Goal: Task Accomplishment & Management: Use online tool/utility

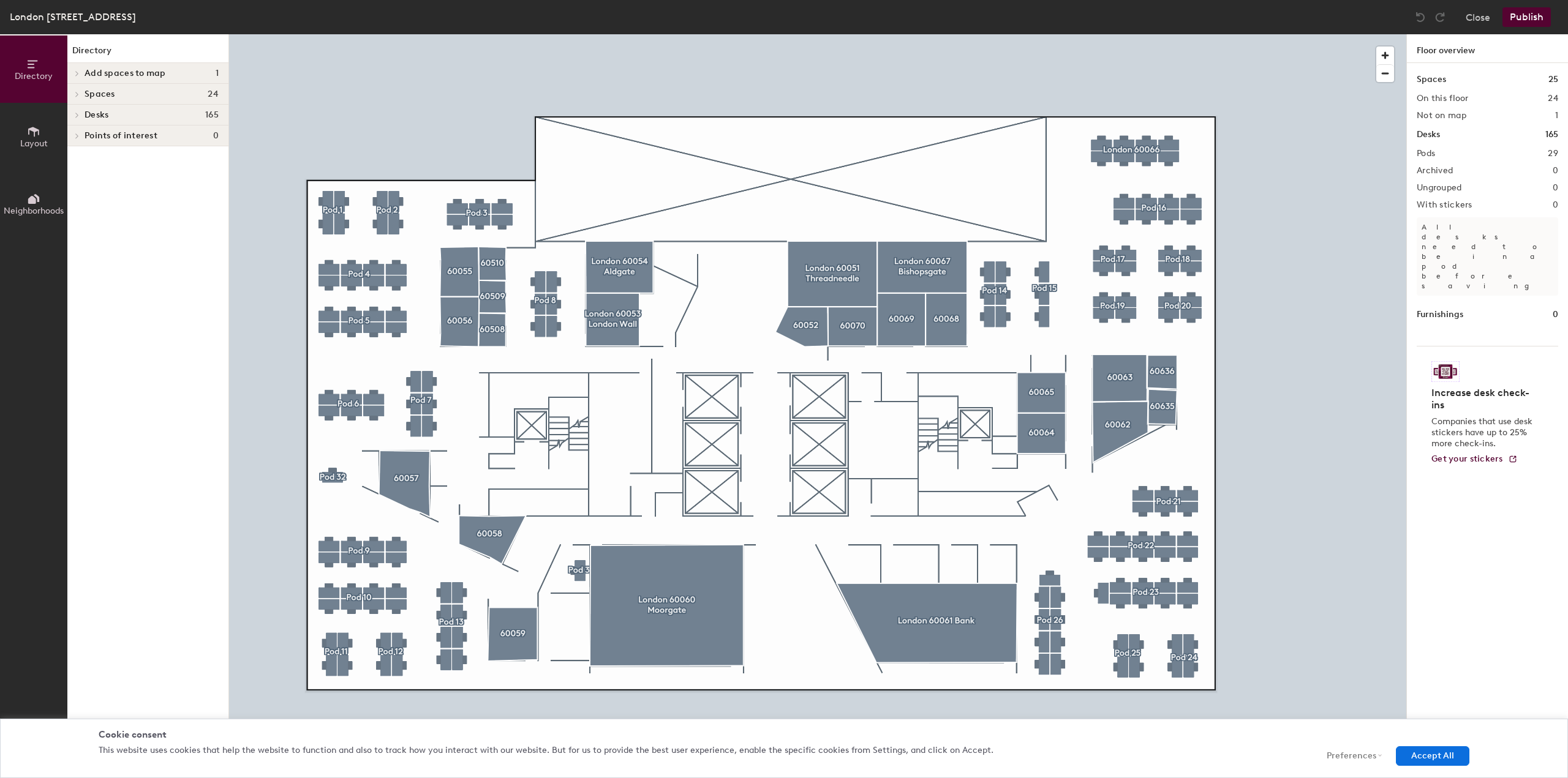
click at [116, 137] on span "Points of interest" at bounding box center [121, 136] width 73 height 10
click at [129, 139] on span "Points of interest" at bounding box center [121, 136] width 73 height 10
click at [36, 136] on icon at bounding box center [33, 131] width 13 height 13
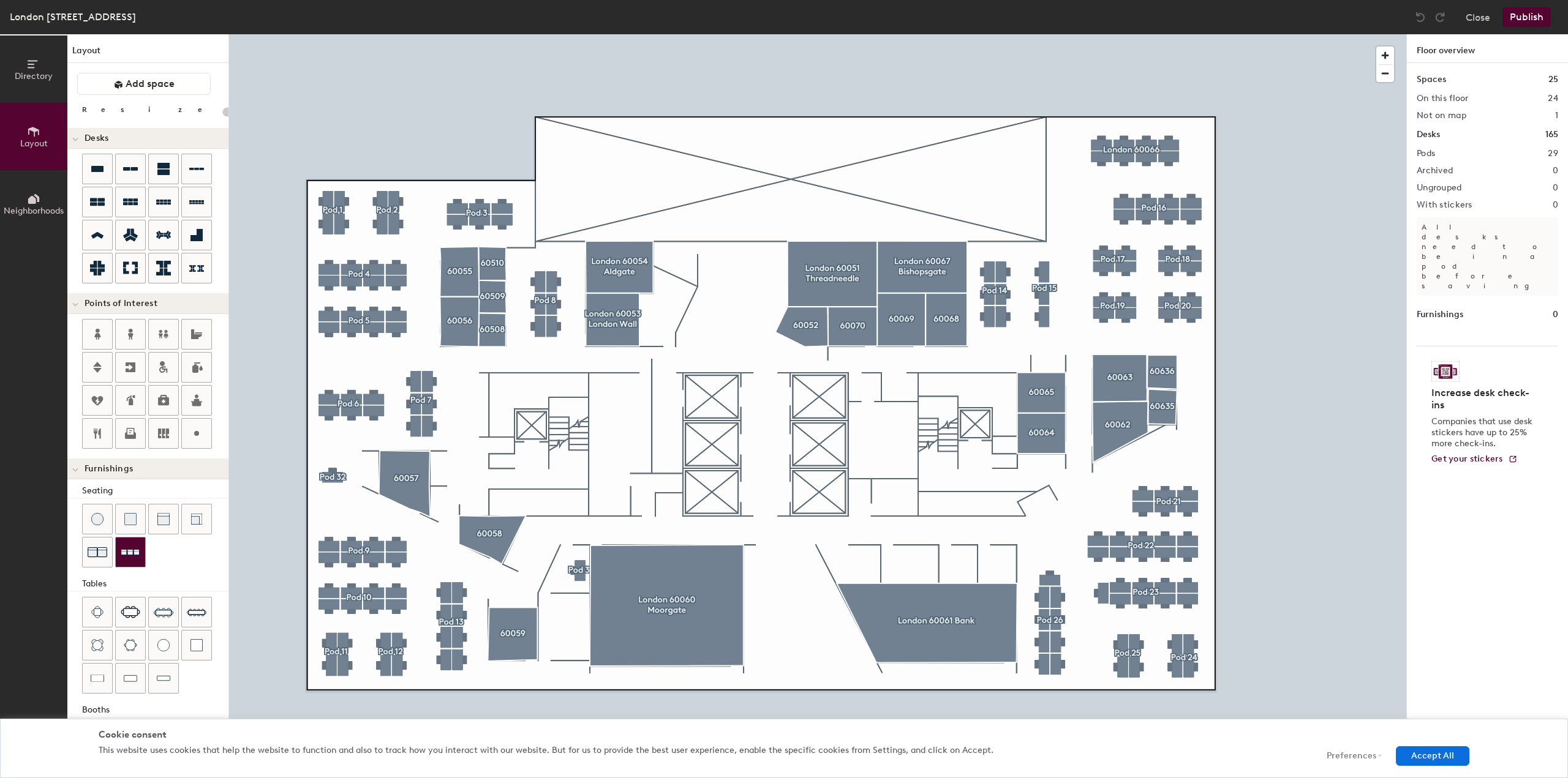
click at [130, 551] on img at bounding box center [130, 552] width 19 height 19
click at [195, 397] on icon at bounding box center [196, 400] width 15 height 15
click at [196, 330] on icon at bounding box center [196, 334] width 15 height 15
click at [600, 34] on div at bounding box center [817, 34] width 1177 height 0
click at [764, 444] on div "Directory Layout Neighborhoods Layout Add space Resize Desks Points of Interest…" at bounding box center [784, 406] width 1568 height 744
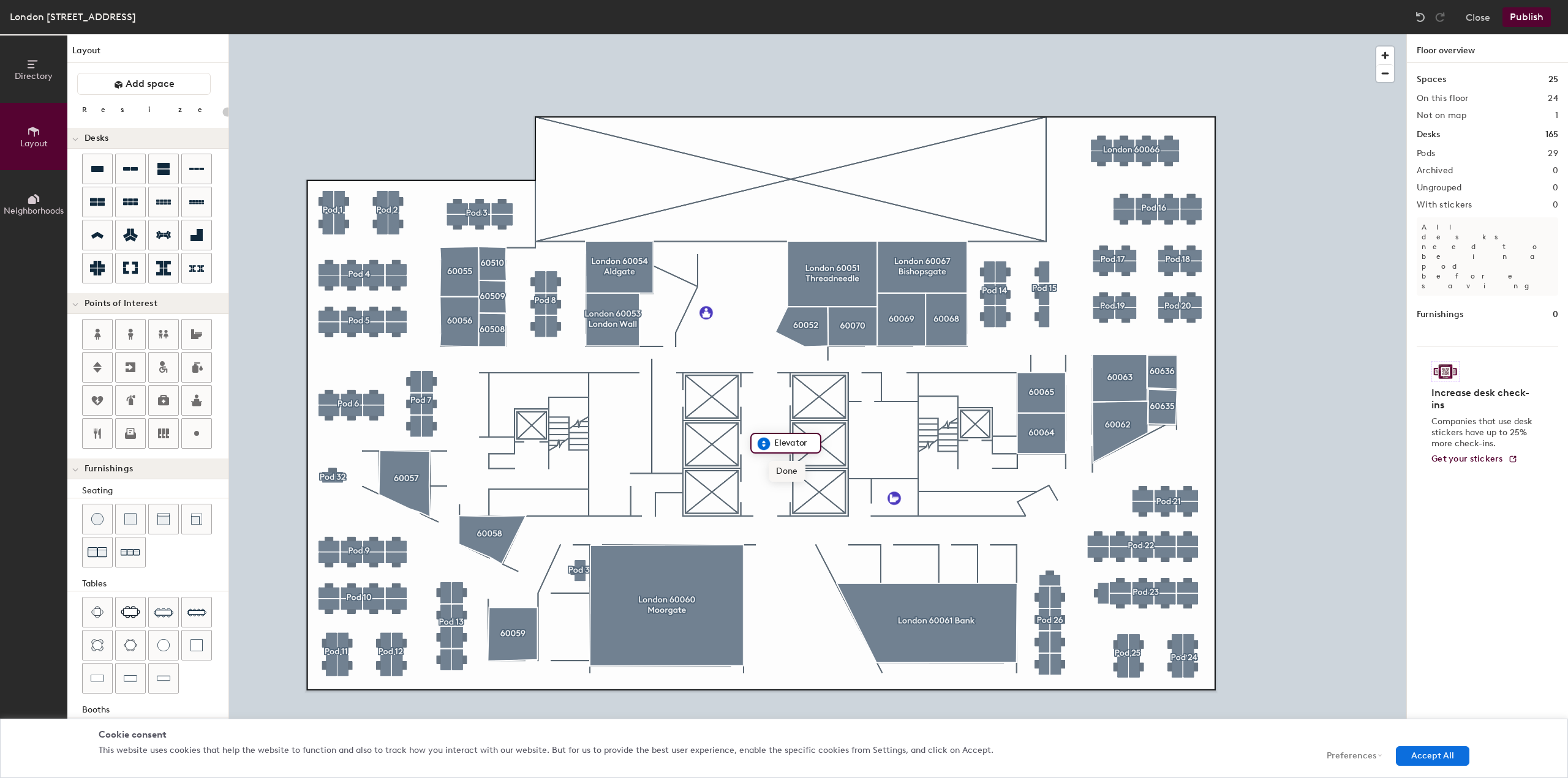
click at [881, 487] on div "Directory Layout Neighborhoods Layout Add space Resize Desks Points of Interest…" at bounding box center [784, 406] width 1568 height 744
drag, startPoint x: 161, startPoint y: 364, endPoint x: 893, endPoint y: 501, distance: 744.7
click at [893, 34] on div at bounding box center [817, 34] width 1177 height 0
click at [929, 528] on span "Delete" at bounding box center [936, 526] width 43 height 21
click at [196, 329] on icon at bounding box center [196, 334] width 15 height 15
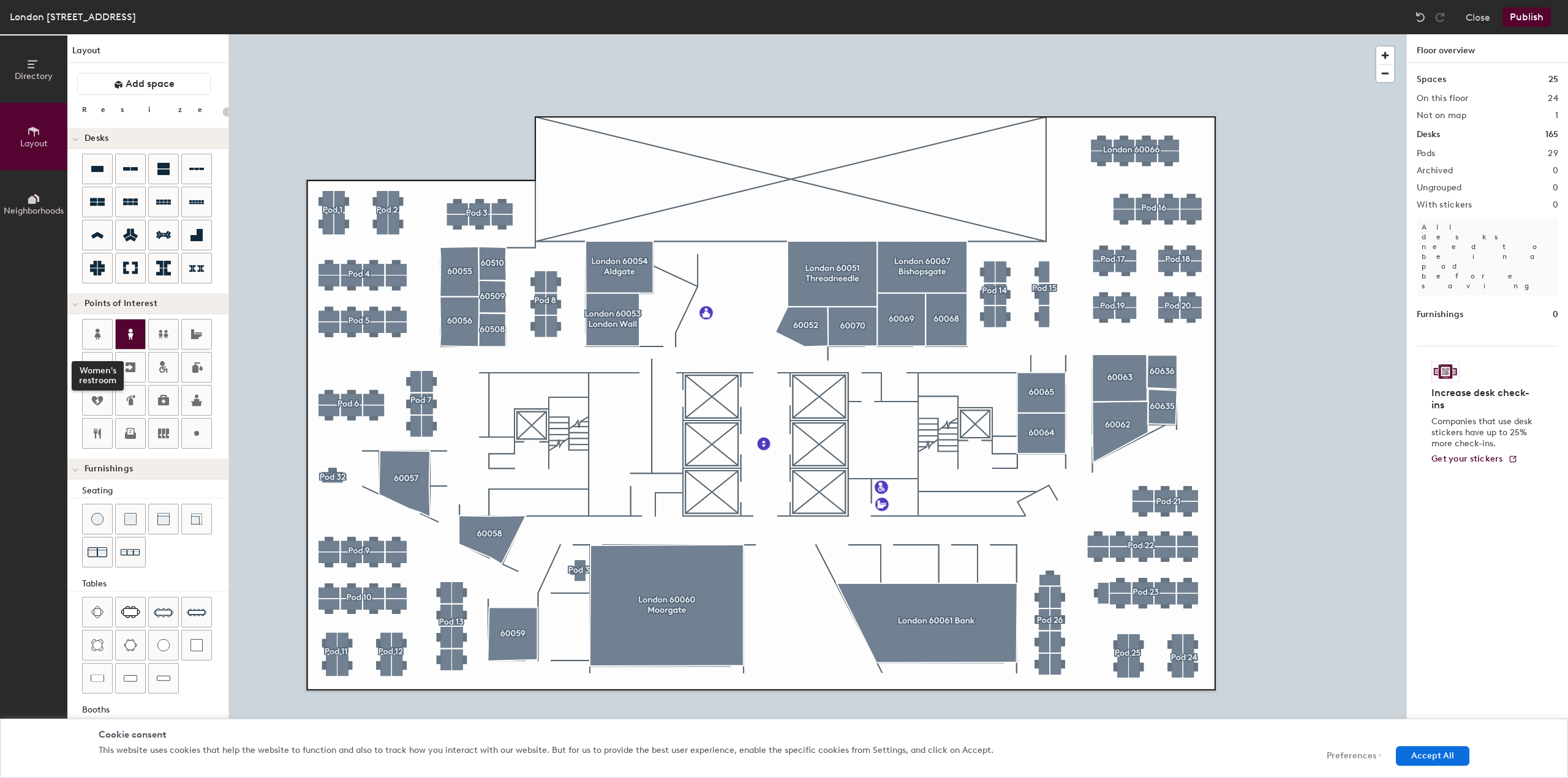
drag, startPoint x: 96, startPoint y: 331, endPoint x: 139, endPoint y: 336, distance: 43.3
click at [96, 331] on icon at bounding box center [97, 334] width 6 height 11
click at [128, 332] on icon at bounding box center [130, 334] width 15 height 15
click at [160, 430] on icon at bounding box center [164, 433] width 11 height 10
click at [162, 433] on icon at bounding box center [163, 433] width 15 height 15
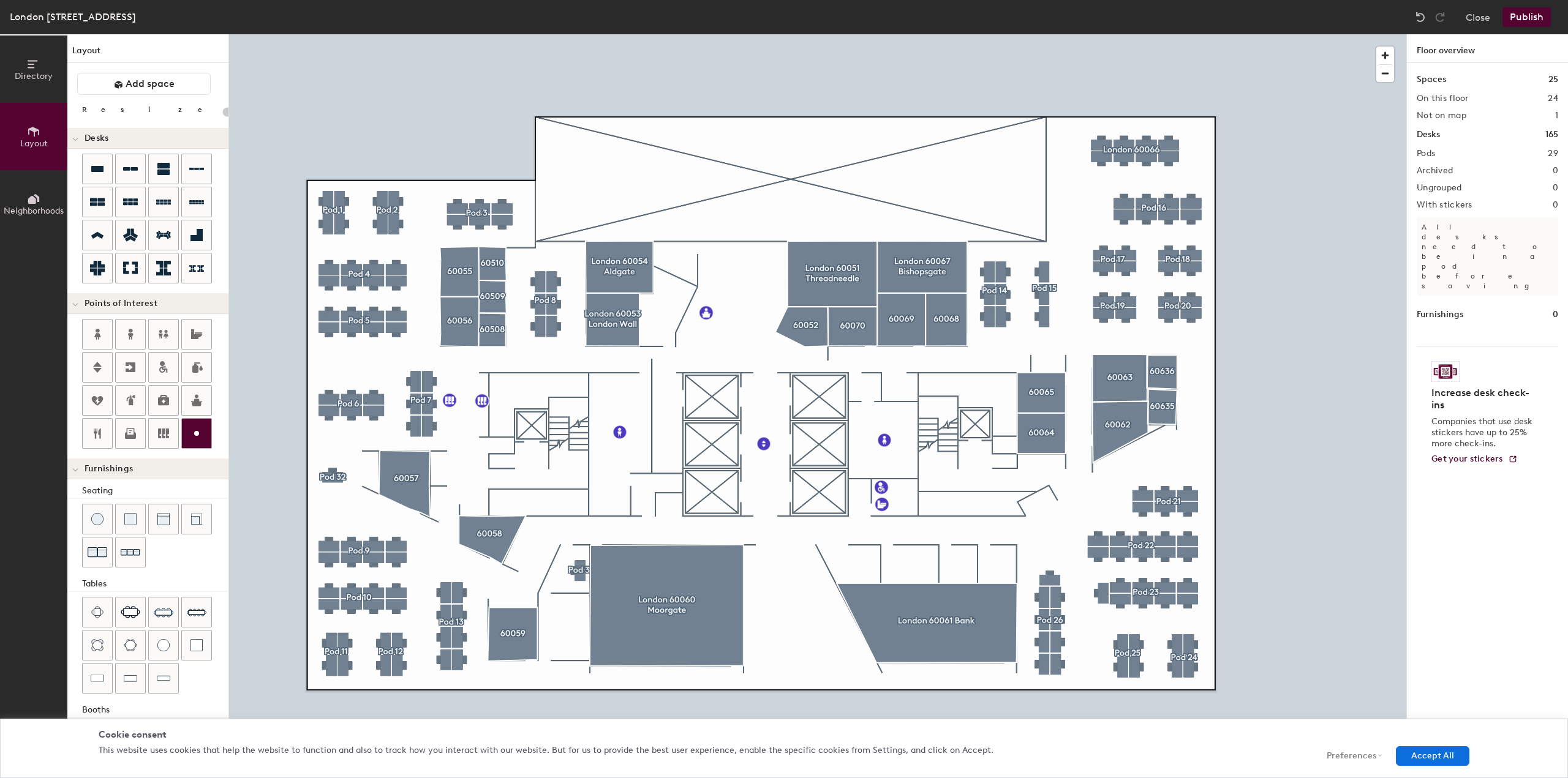
click at [196, 431] on icon at bounding box center [196, 433] width 15 height 15
type input "20"
type input "Phone Pods"
type input "20"
click at [197, 432] on circle at bounding box center [196, 433] width 5 height 5
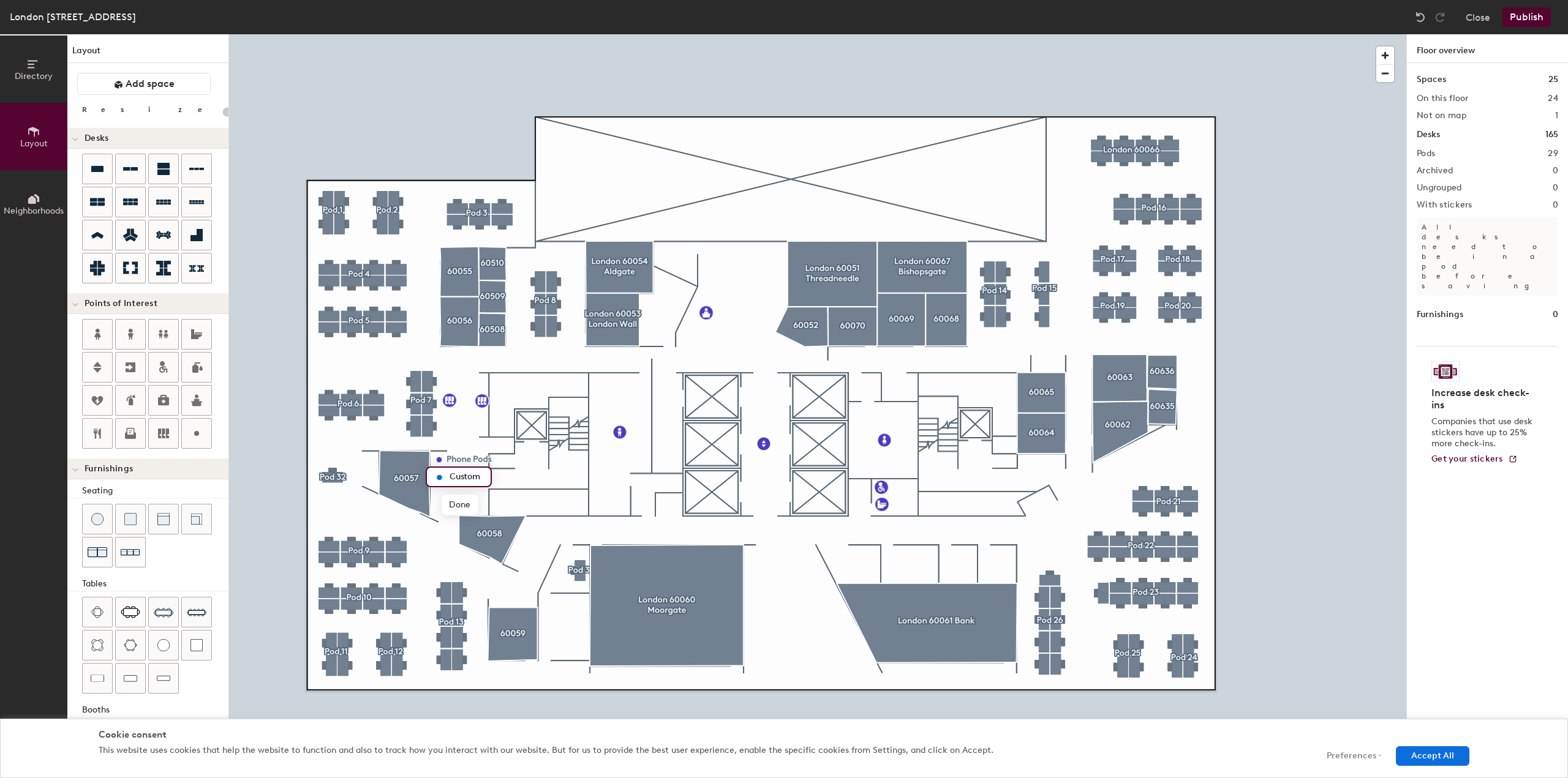
type input "20"
type input "Phone Pods"
click at [163, 431] on icon at bounding box center [164, 433] width 11 height 10
click at [196, 434] on circle at bounding box center [196, 433] width 5 height 5
click at [199, 435] on icon at bounding box center [196, 433] width 15 height 15
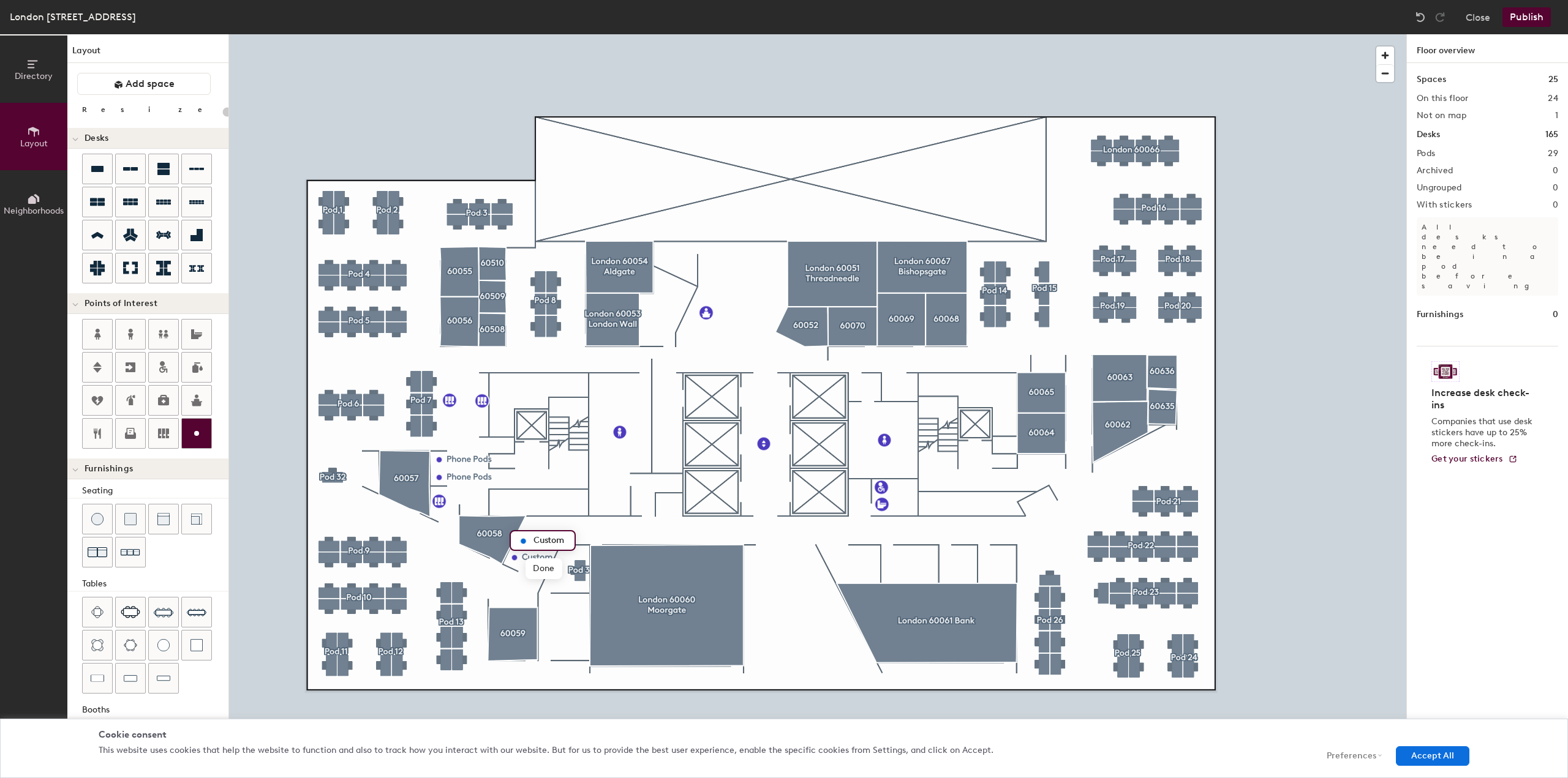
click at [198, 432] on circle at bounding box center [196, 433] width 5 height 5
type input "20"
type input "Phone Pods"
click at [194, 434] on icon at bounding box center [196, 433] width 15 height 15
type input "20"
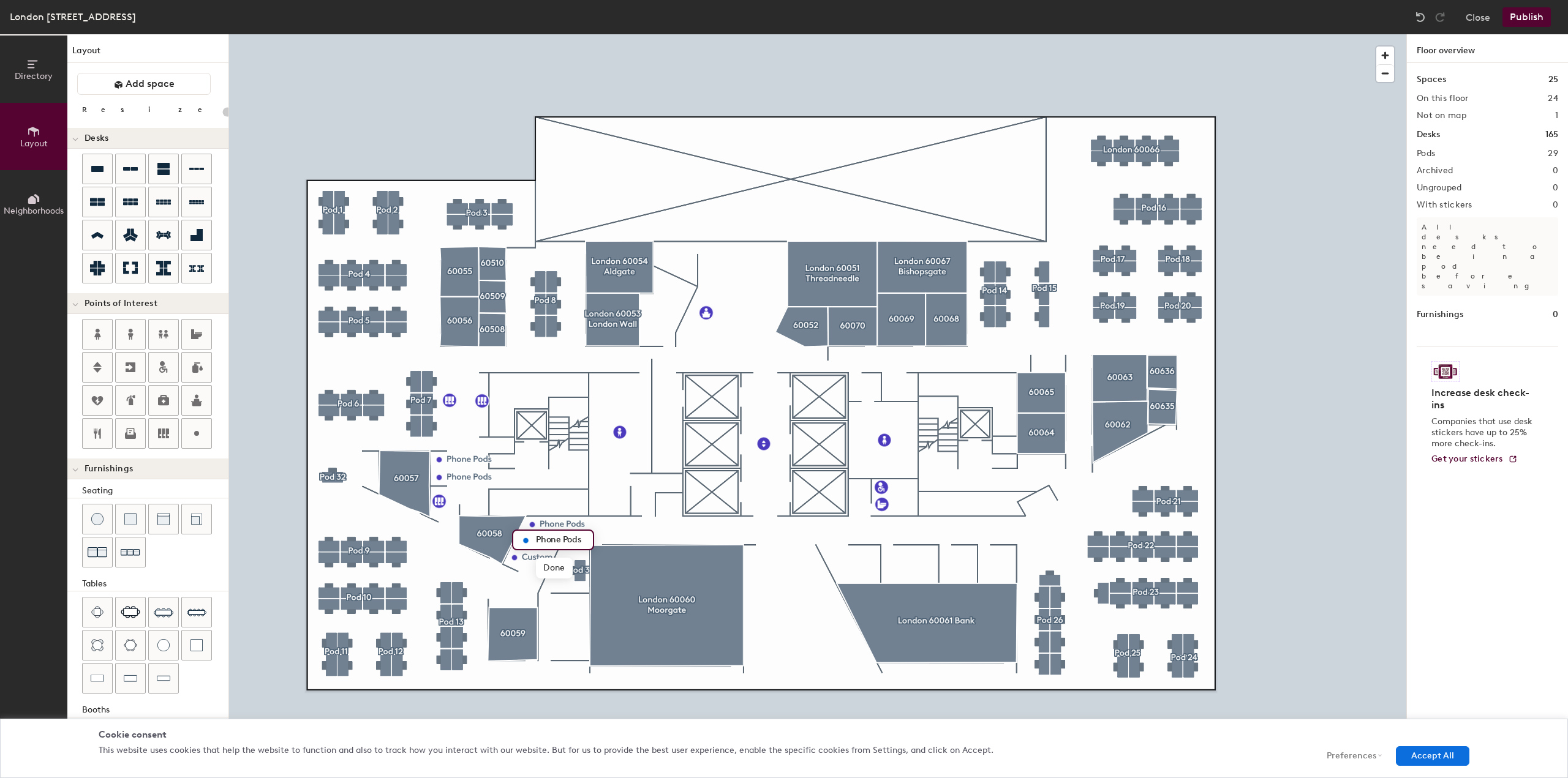
type input "Phone Pods"
type input "20"
click at [511, 587] on span "Edit" at bounding box center [519, 585] width 32 height 21
type input "Phone Pods"
click at [533, 557] on span "Edit" at bounding box center [537, 552] width 32 height 21
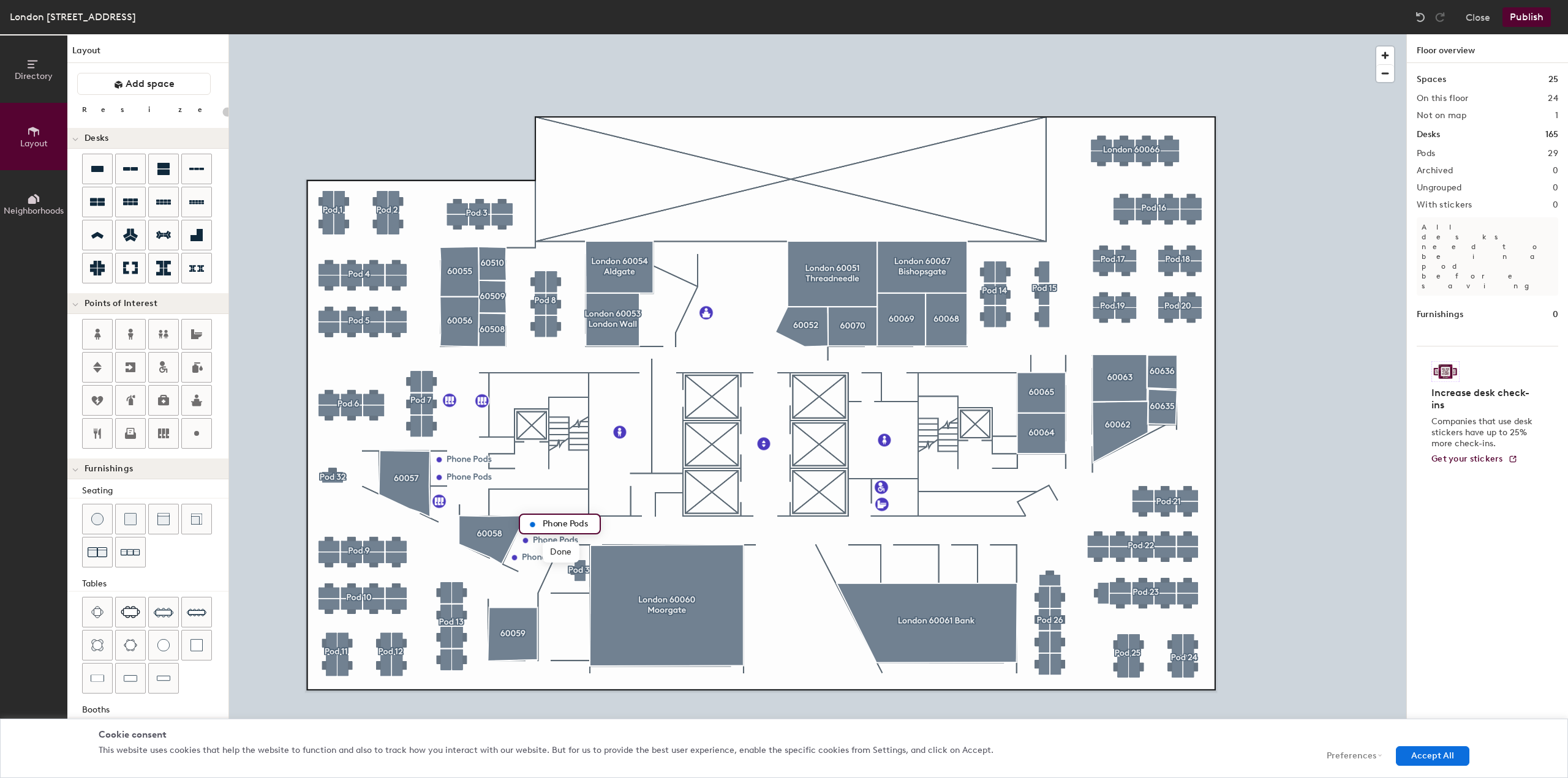
click at [569, 521] on input "Phone Pods" at bounding box center [567, 524] width 55 height 17
click at [197, 432] on circle at bounding box center [196, 433] width 5 height 5
type input "20"
type input "Phone Pods"
type input "20"
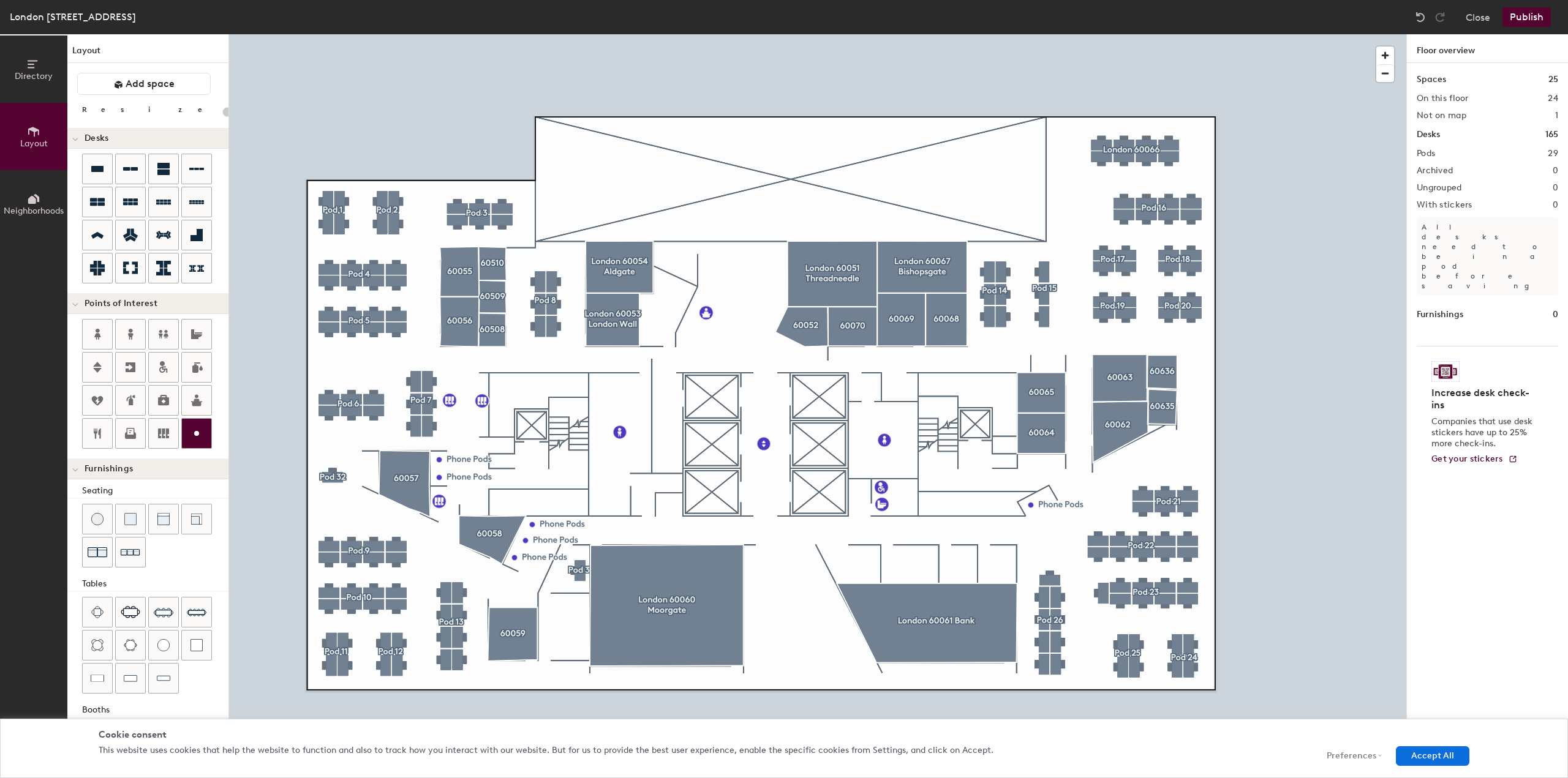
click at [197, 433] on circle at bounding box center [196, 433] width 5 height 5
click at [196, 432] on circle at bounding box center [196, 433] width 5 height 5
type input "20"
type input "Phone Pods"
click at [198, 431] on icon at bounding box center [196, 433] width 15 height 15
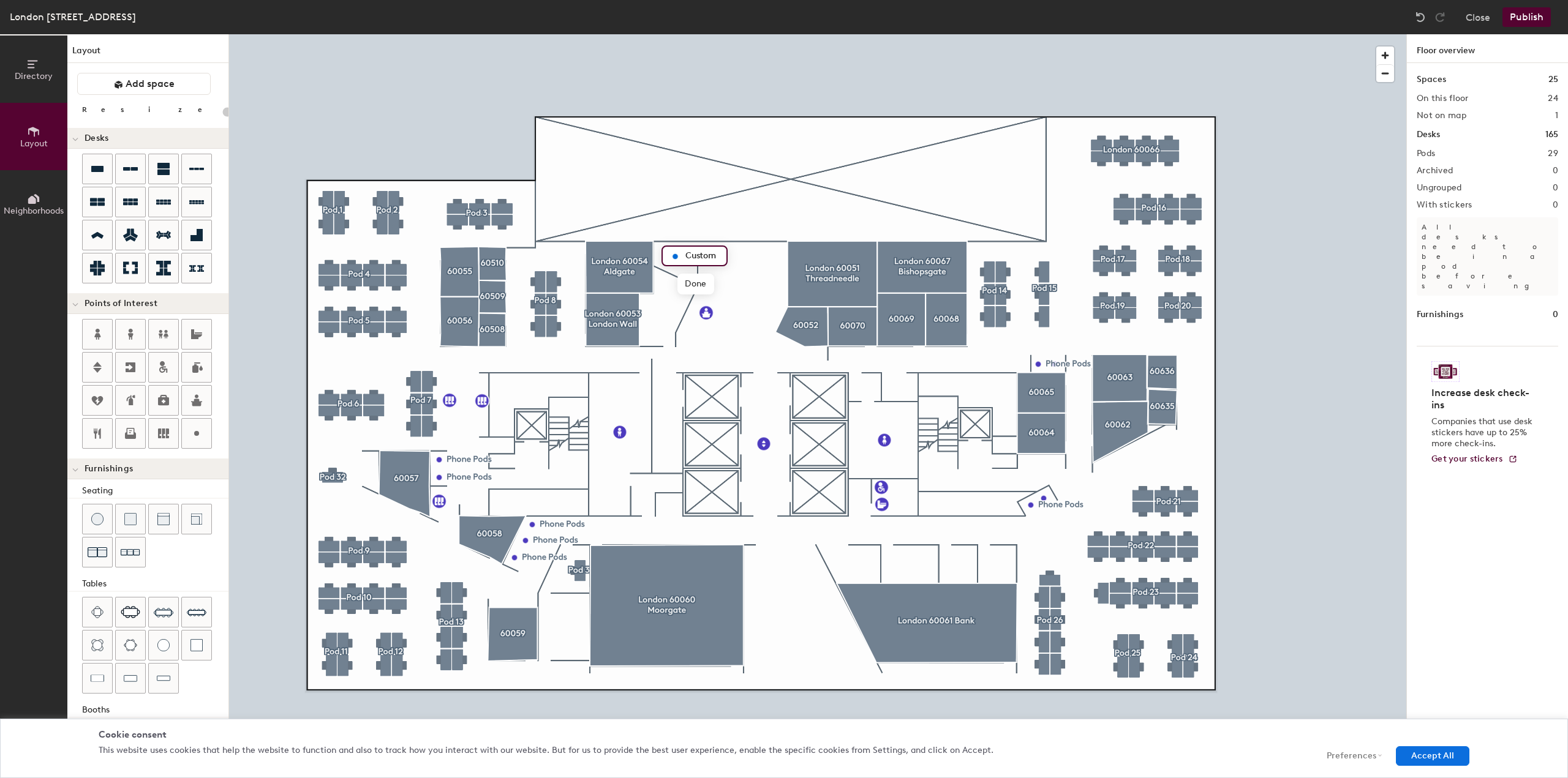
type input "20"
type input "Phone Room"
click at [195, 433] on circle at bounding box center [196, 433] width 5 height 5
type input "20"
type input "Garderobe"
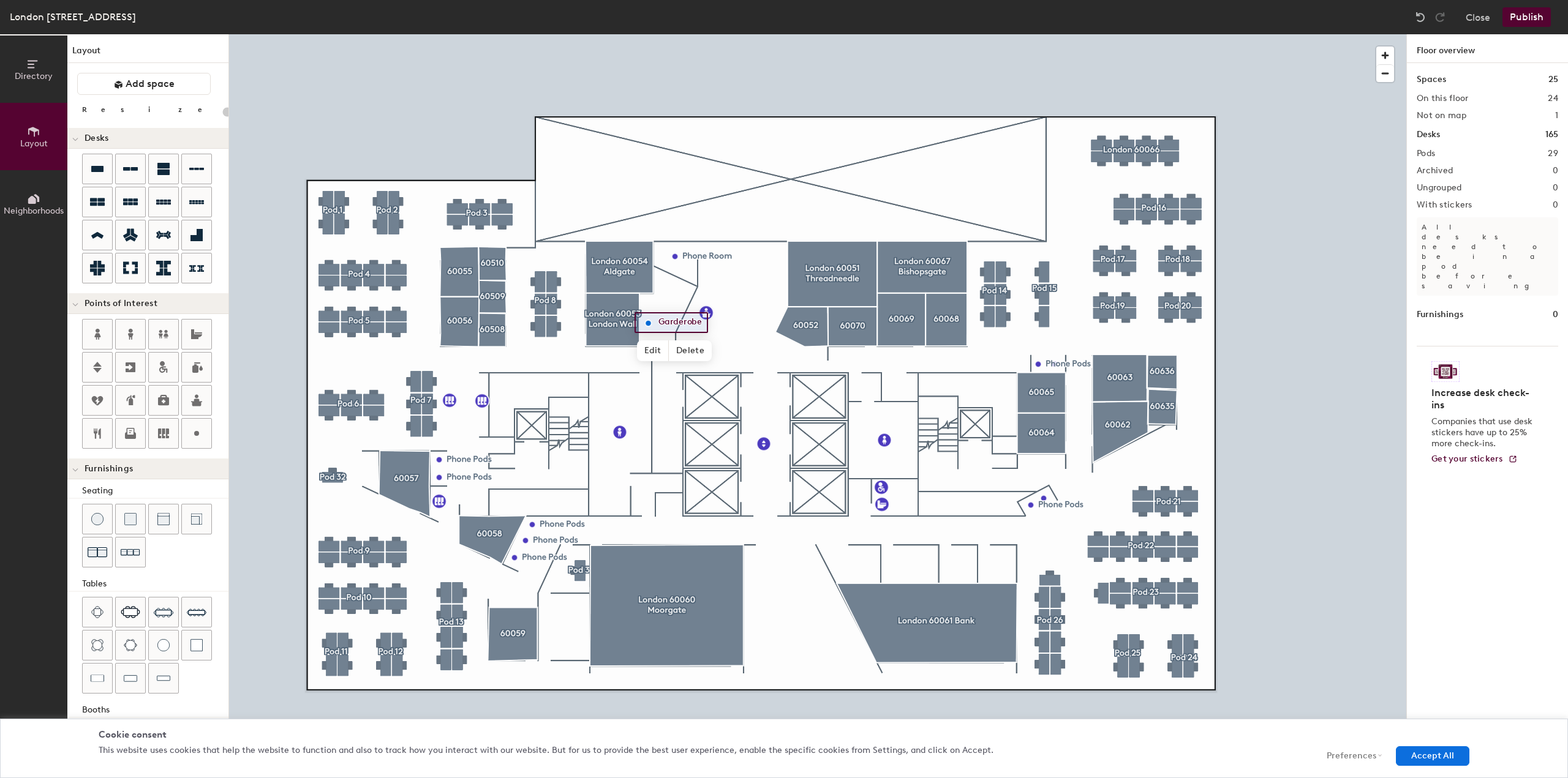
type input "20"
click at [655, 354] on span "Edit" at bounding box center [653, 351] width 32 height 21
type input "w"
type input "Wardrobe"
click at [97, 169] on icon at bounding box center [98, 168] width 12 height 6
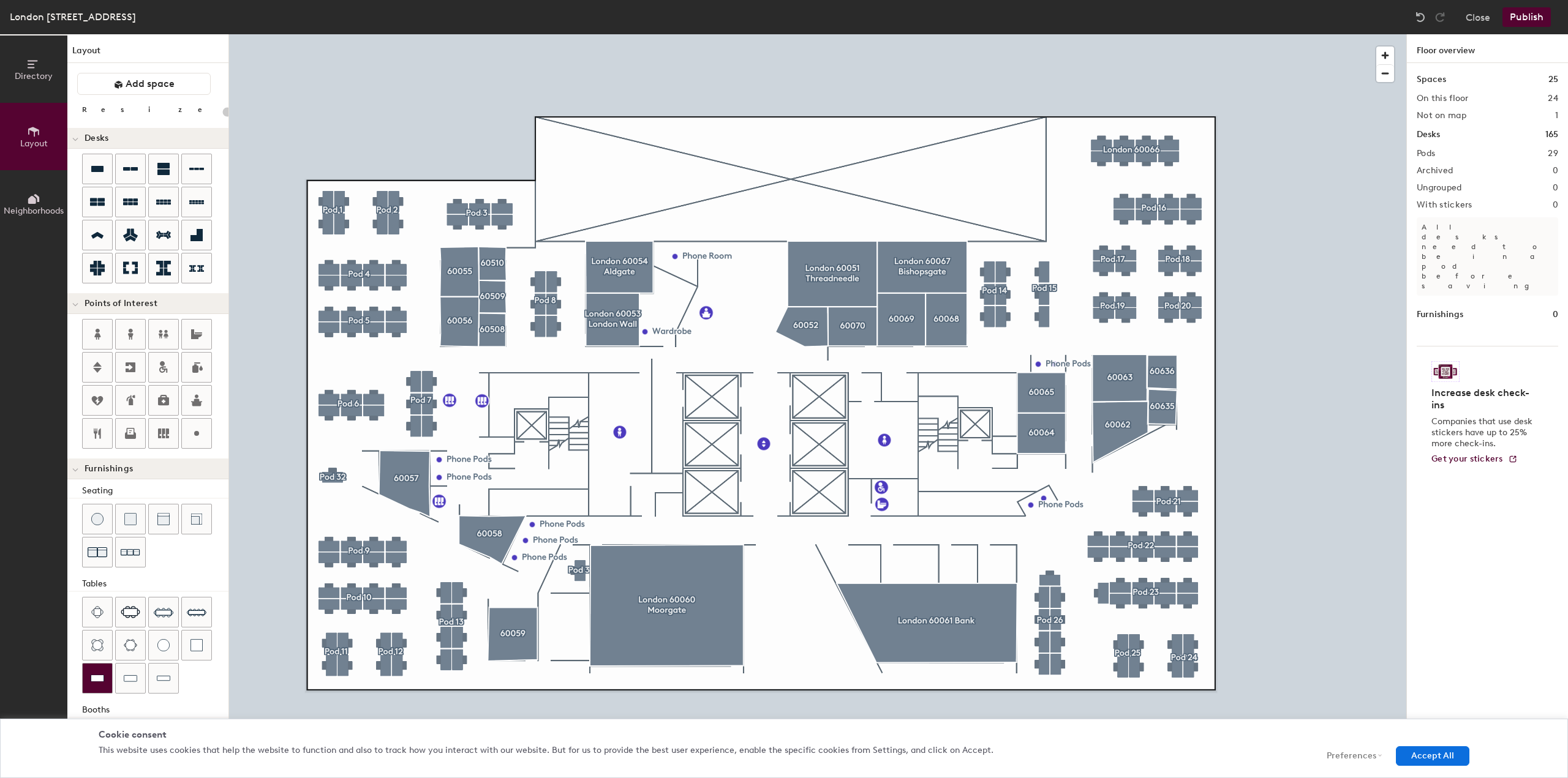
click at [98, 677] on img at bounding box center [97, 679] width 13 height 12
click at [164, 681] on img at bounding box center [163, 679] width 13 height 12
type input "60"
click at [195, 433] on circle at bounding box center [196, 433] width 5 height 5
type input "20"
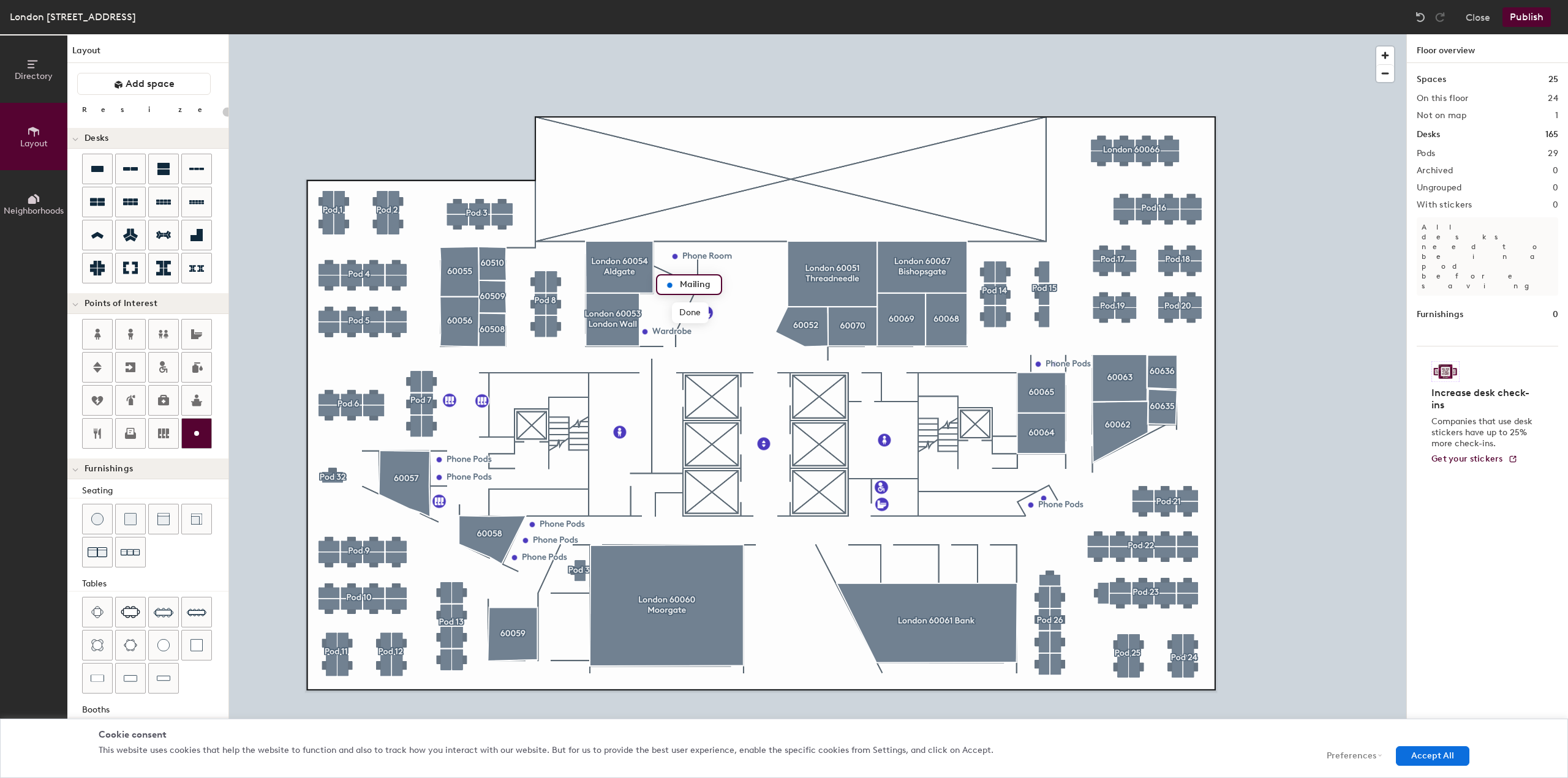
type input "Mailing"
click at [668, 311] on span "Edit" at bounding box center [674, 313] width 32 height 21
click at [712, 288] on input "Mailing" at bounding box center [696, 284] width 40 height 17
click at [712, 284] on input "Mailing" at bounding box center [696, 284] width 40 height 17
type input "Mailing Room"
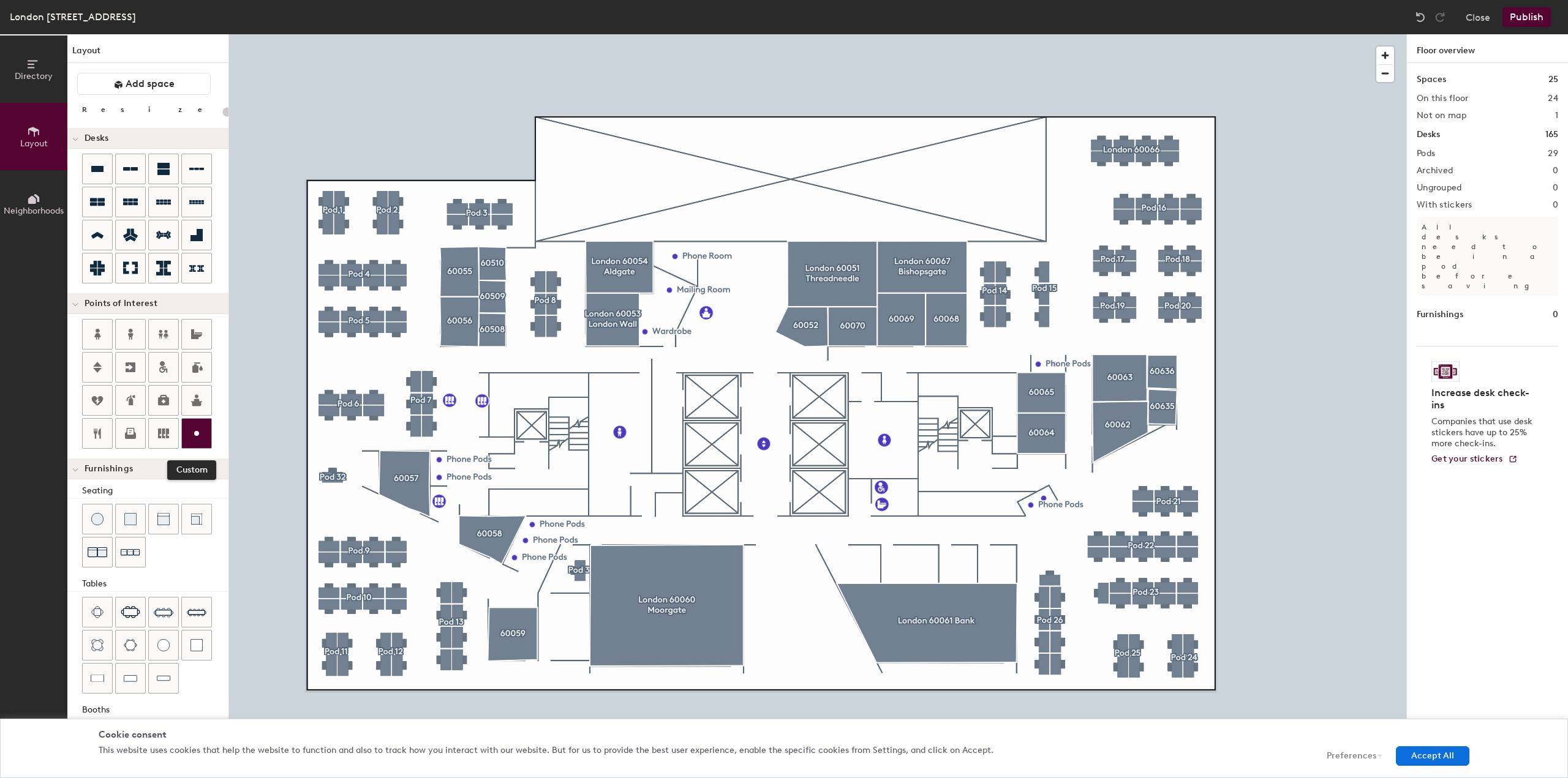
type input "20"
click at [198, 437] on icon at bounding box center [196, 433] width 15 height 15
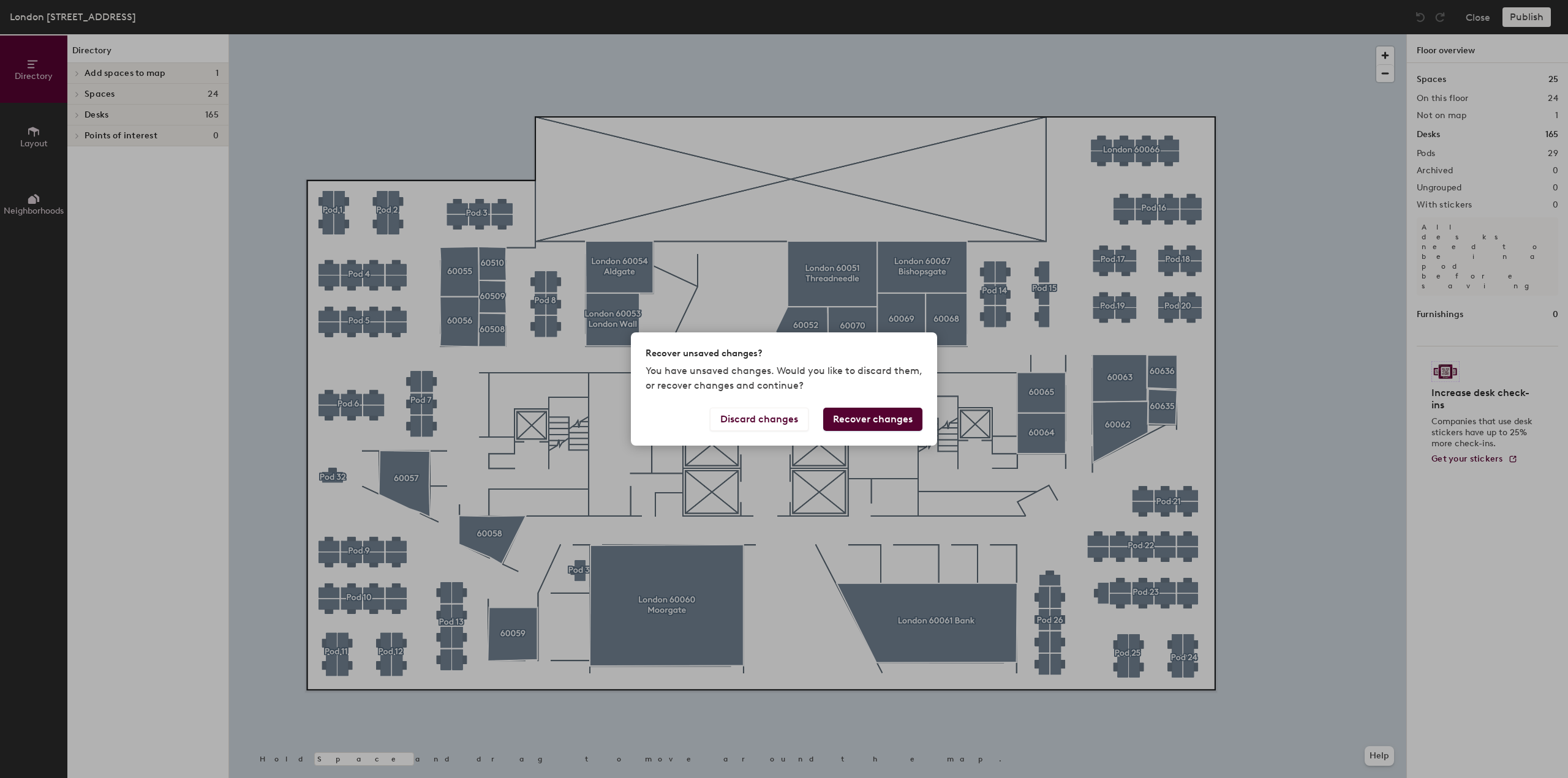
click at [881, 418] on button "Recover changes" at bounding box center [872, 420] width 99 height 24
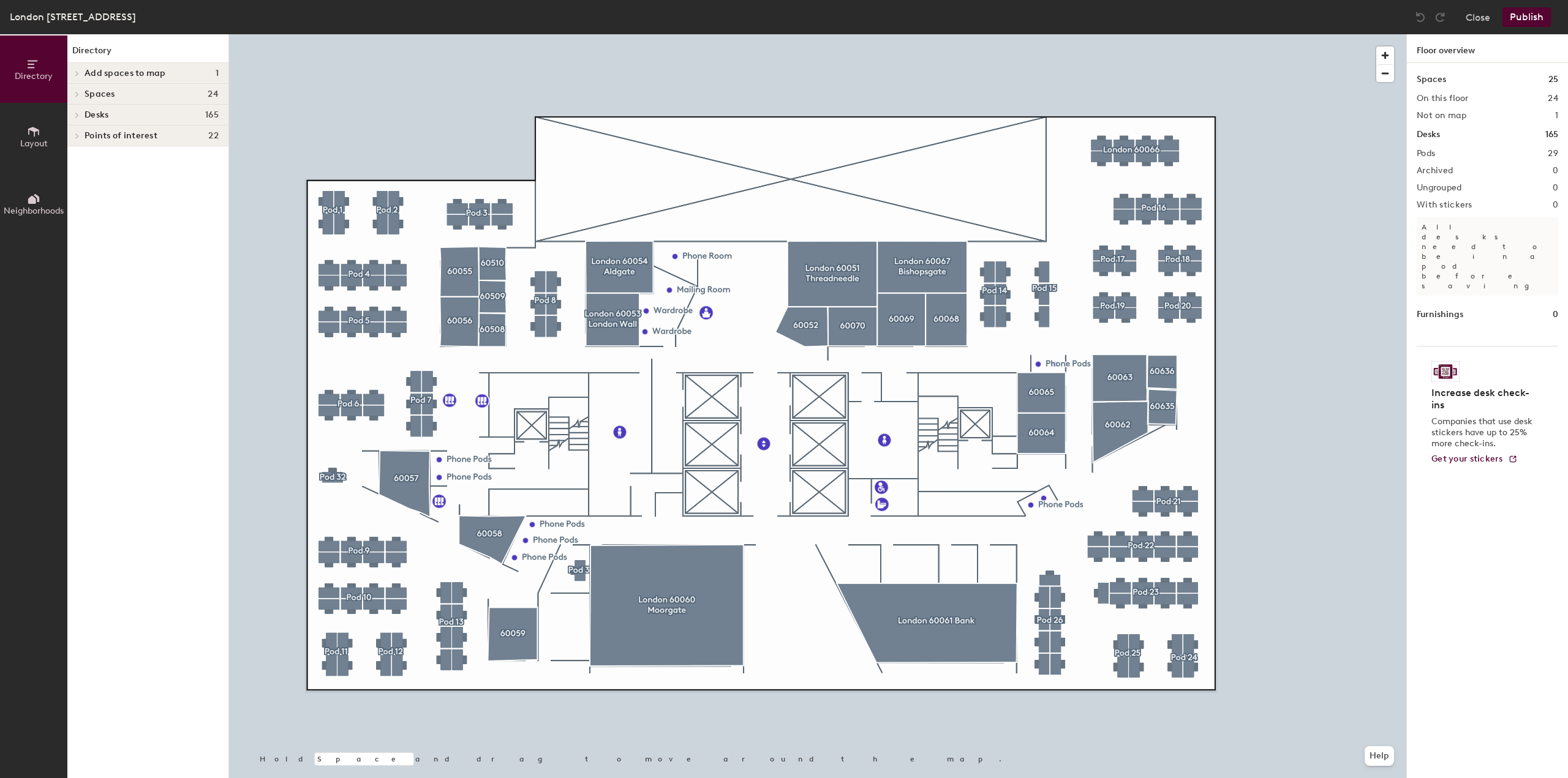
click at [138, 142] on div "Points of interest 22" at bounding box center [148, 136] width 161 height 21
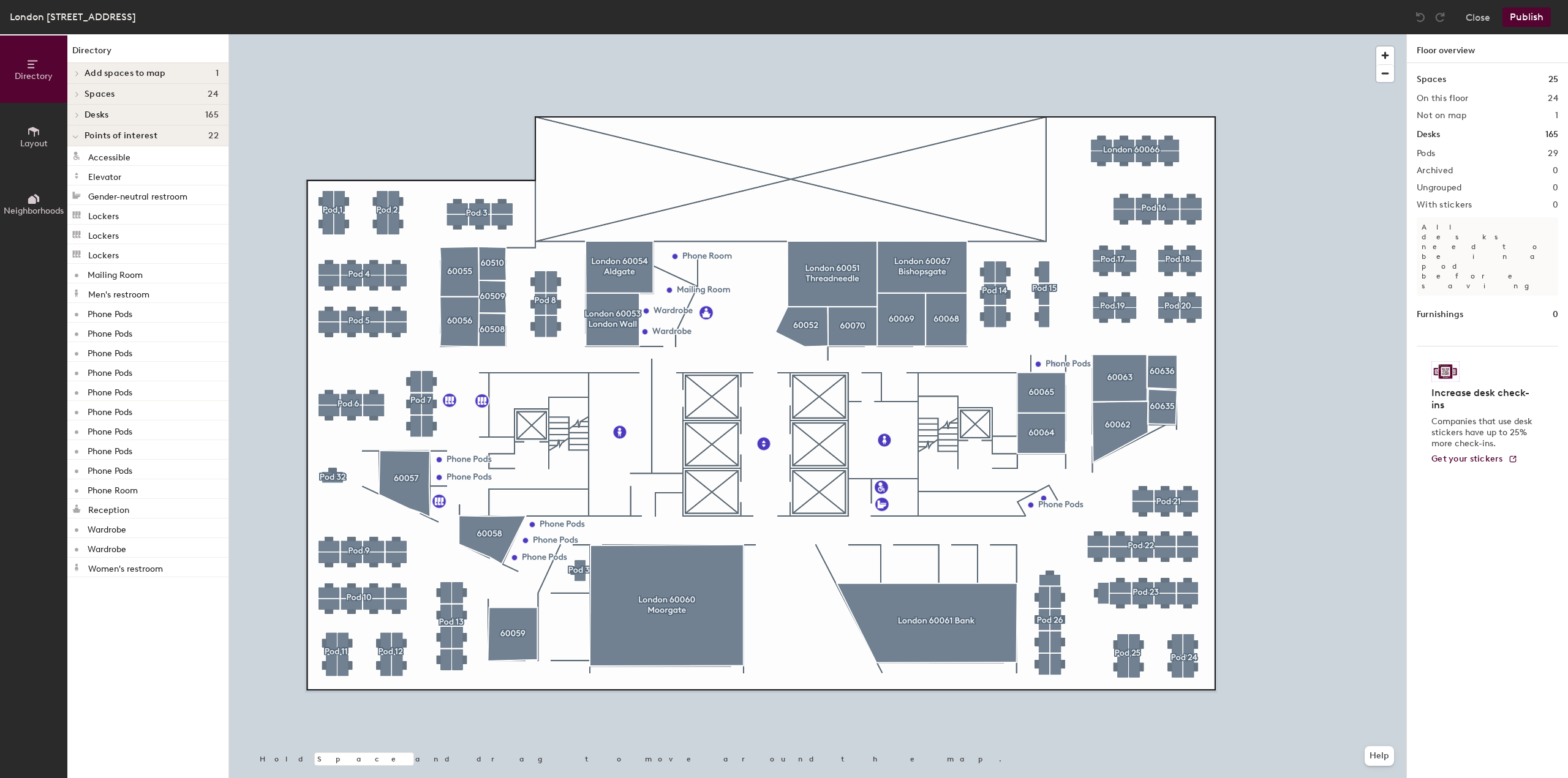
click at [34, 139] on span "Layout" at bounding box center [34, 144] width 28 height 10
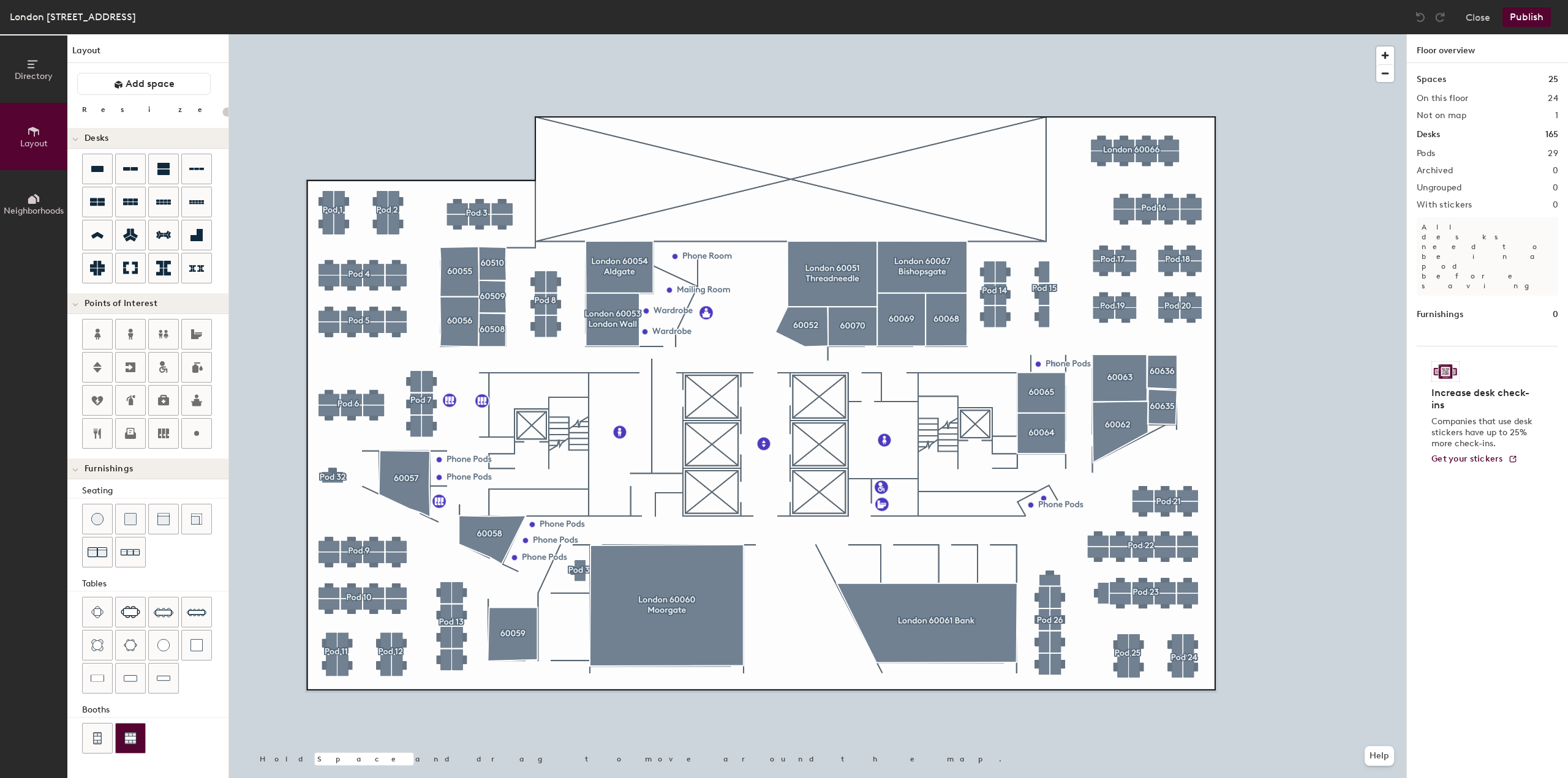
click at [127, 739] on img at bounding box center [130, 738] width 12 height 12
click at [129, 739] on img at bounding box center [130, 738] width 12 height 12
click at [196, 645] on img at bounding box center [197, 646] width 12 height 12
click at [164, 679] on img at bounding box center [163, 679] width 13 height 12
type input "40"
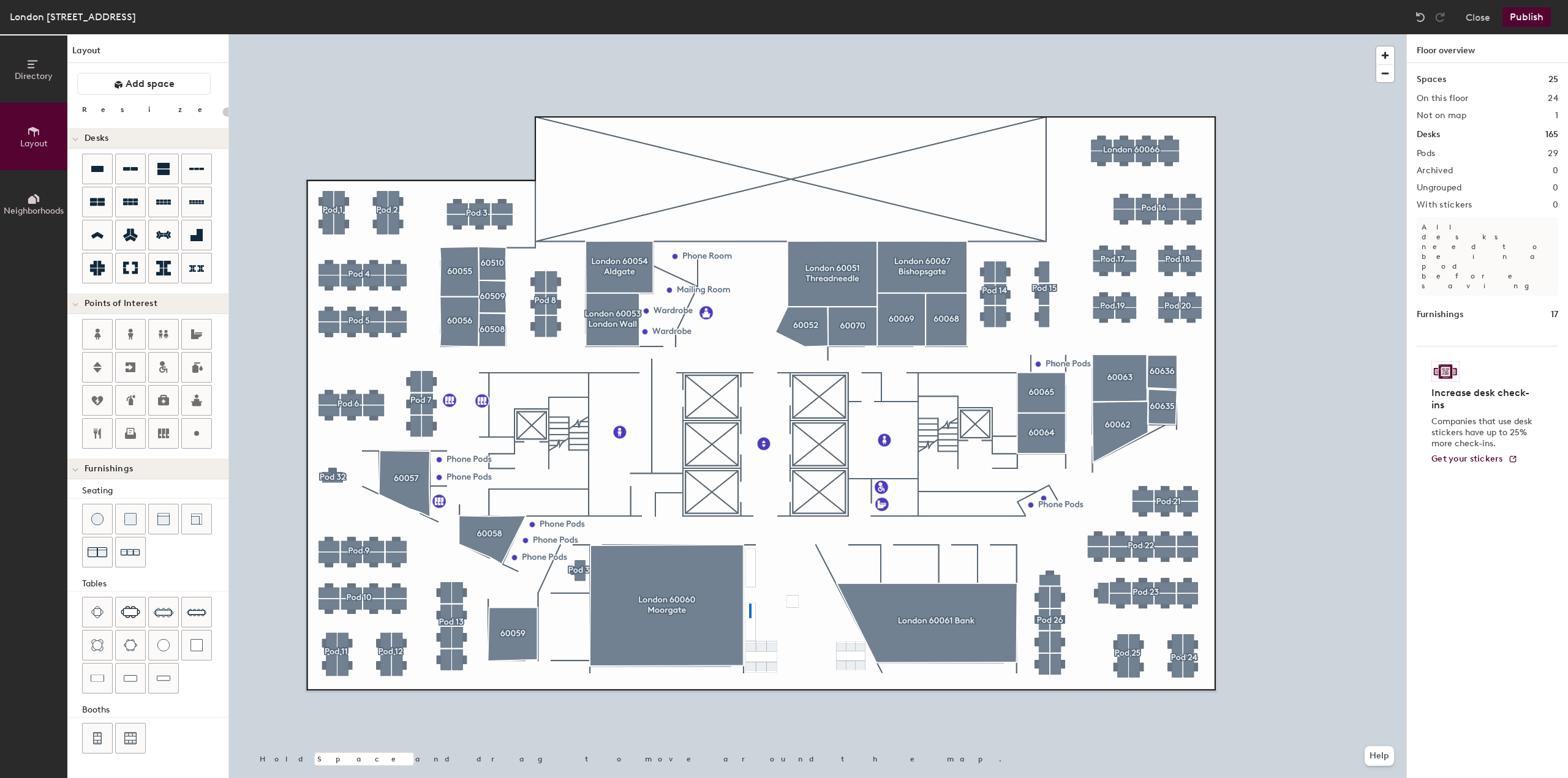
click at [749, 34] on div at bounding box center [817, 34] width 1177 height 0
click at [198, 437] on icon at bounding box center [196, 433] width 15 height 15
type input "20"
type input "Pantry"
click at [131, 548] on img at bounding box center [130, 552] width 19 height 19
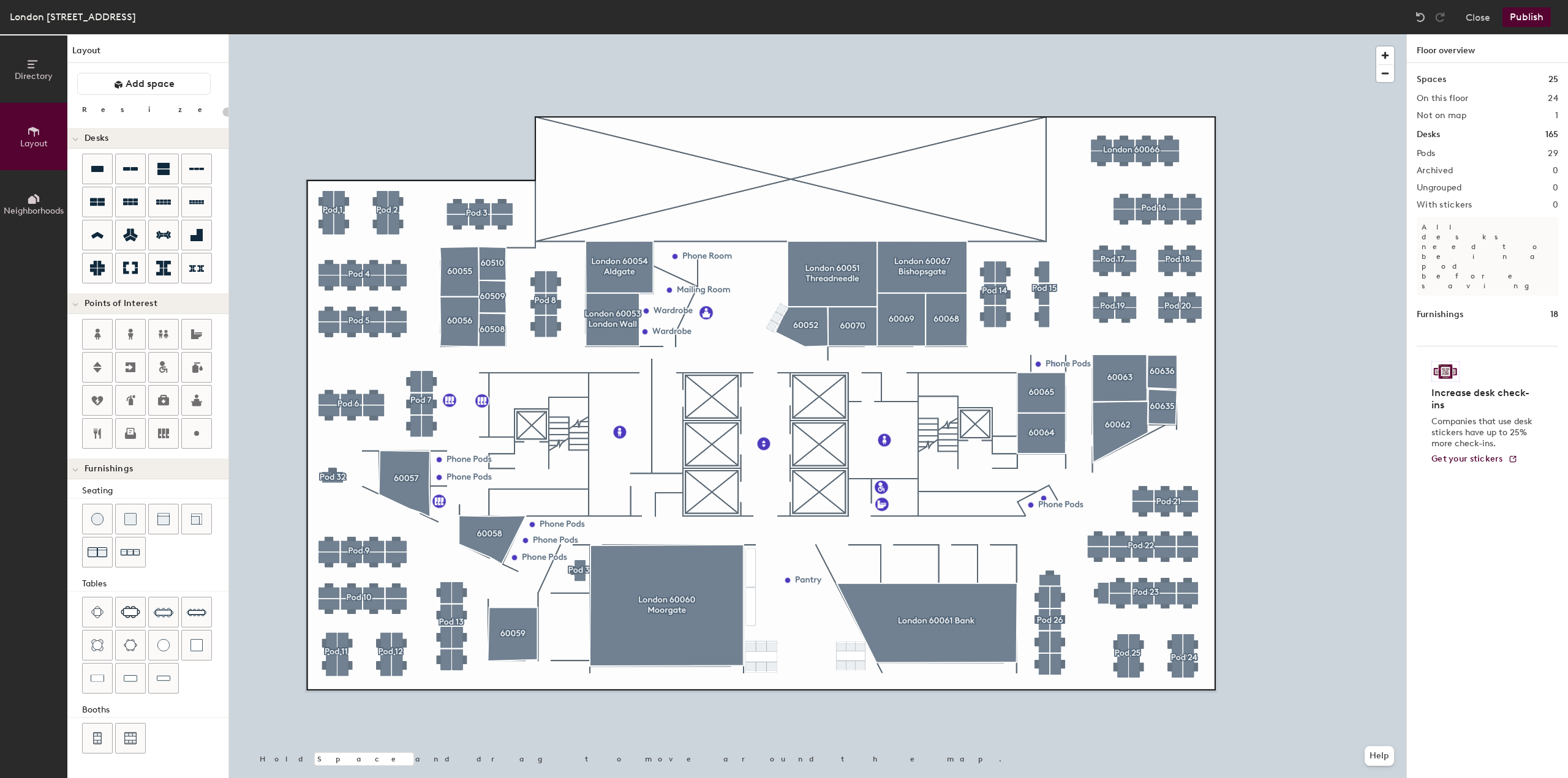
type input "40"
type input "20"
type input "Storage"
click at [198, 437] on icon at bounding box center [196, 433] width 15 height 15
type input "20"
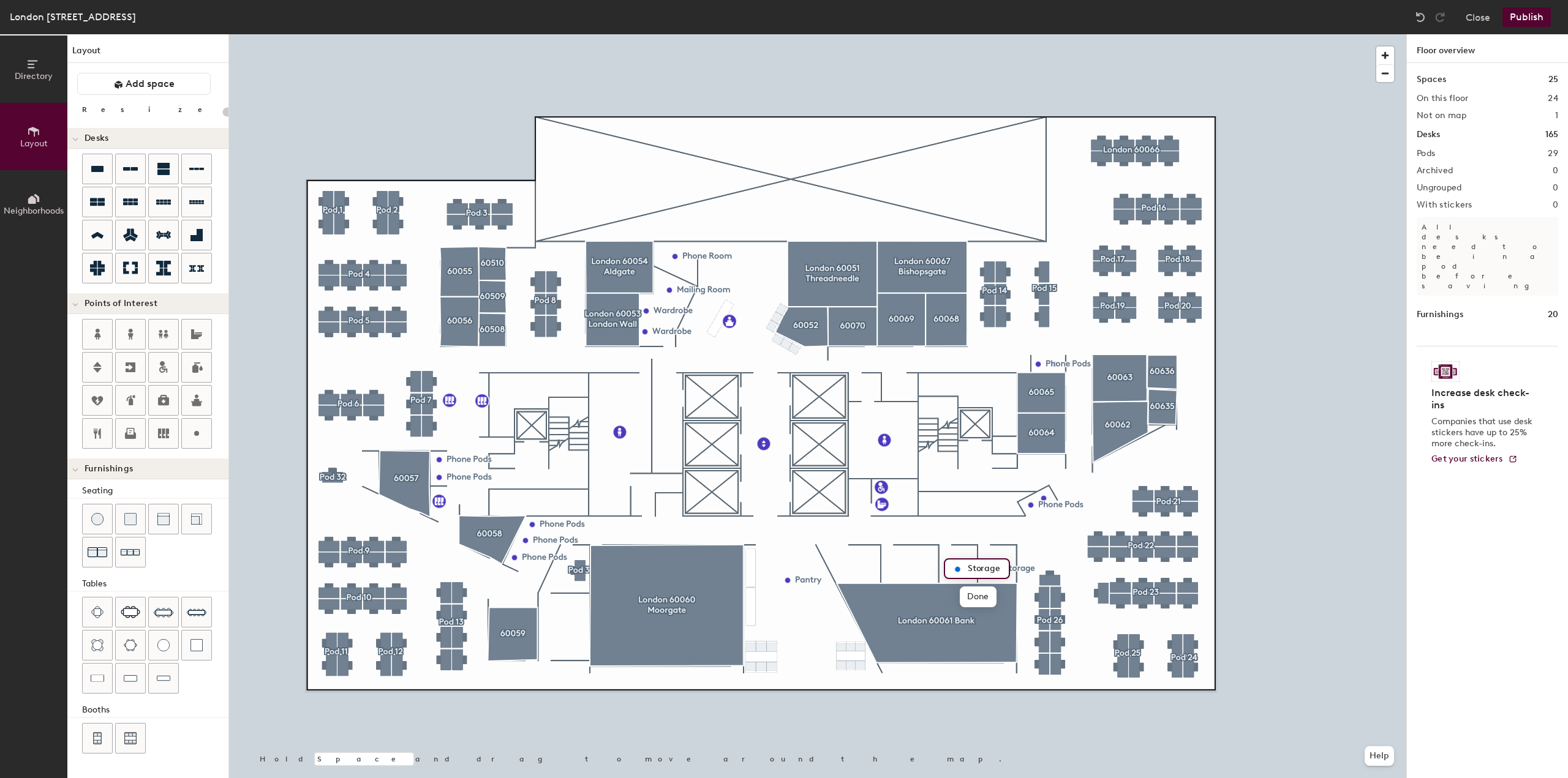
type input "Storage"
click at [198, 437] on icon at bounding box center [196, 433] width 15 height 15
type input "20"
type input "Coms Room"
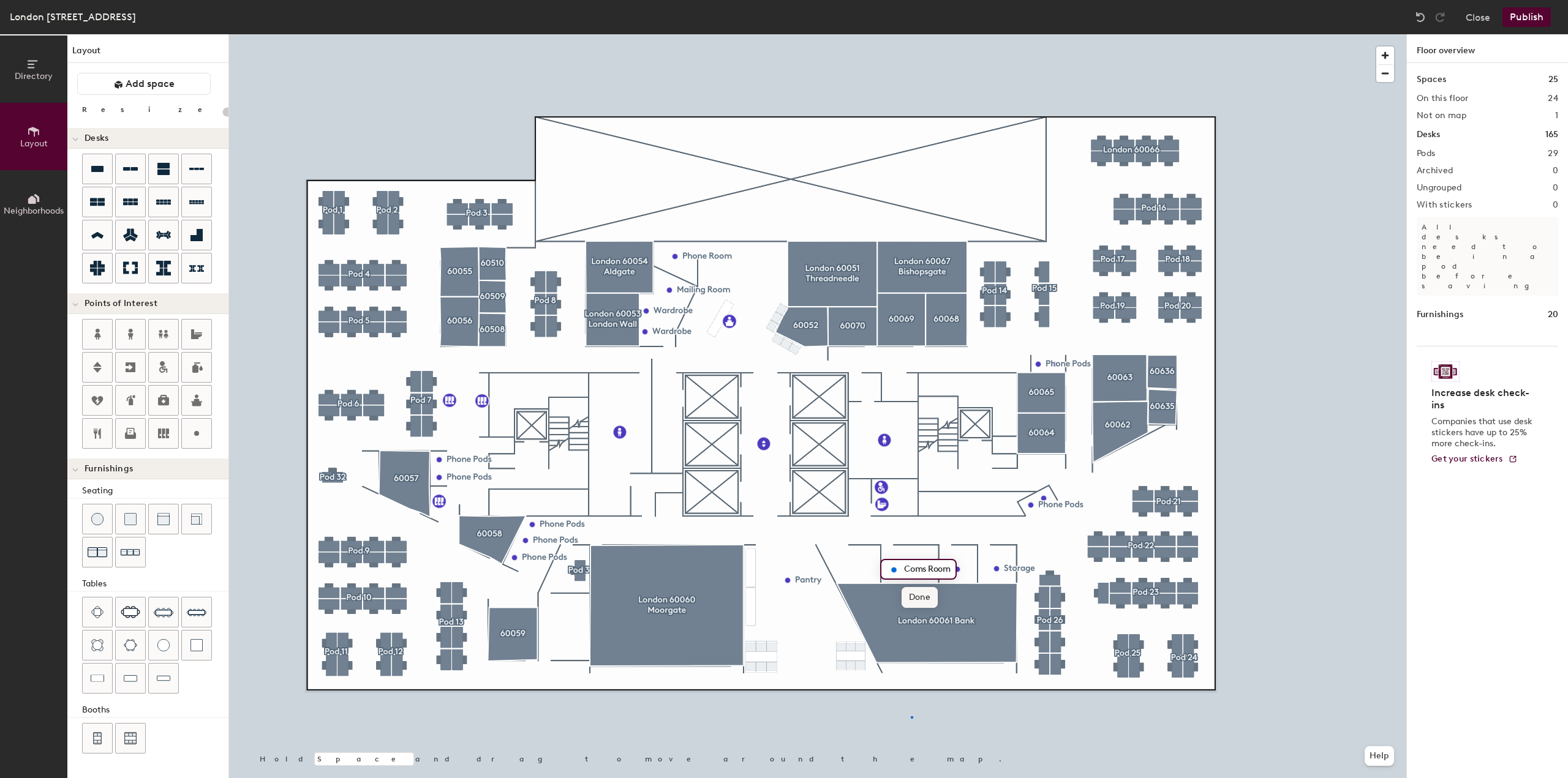
scroll to position [0, 0]
click at [911, 34] on div at bounding box center [817, 34] width 1177 height 0
click at [163, 678] on img at bounding box center [163, 679] width 13 height 12
click at [845, 34] on div at bounding box center [817, 34] width 1177 height 0
click at [163, 516] on img at bounding box center [164, 519] width 12 height 12
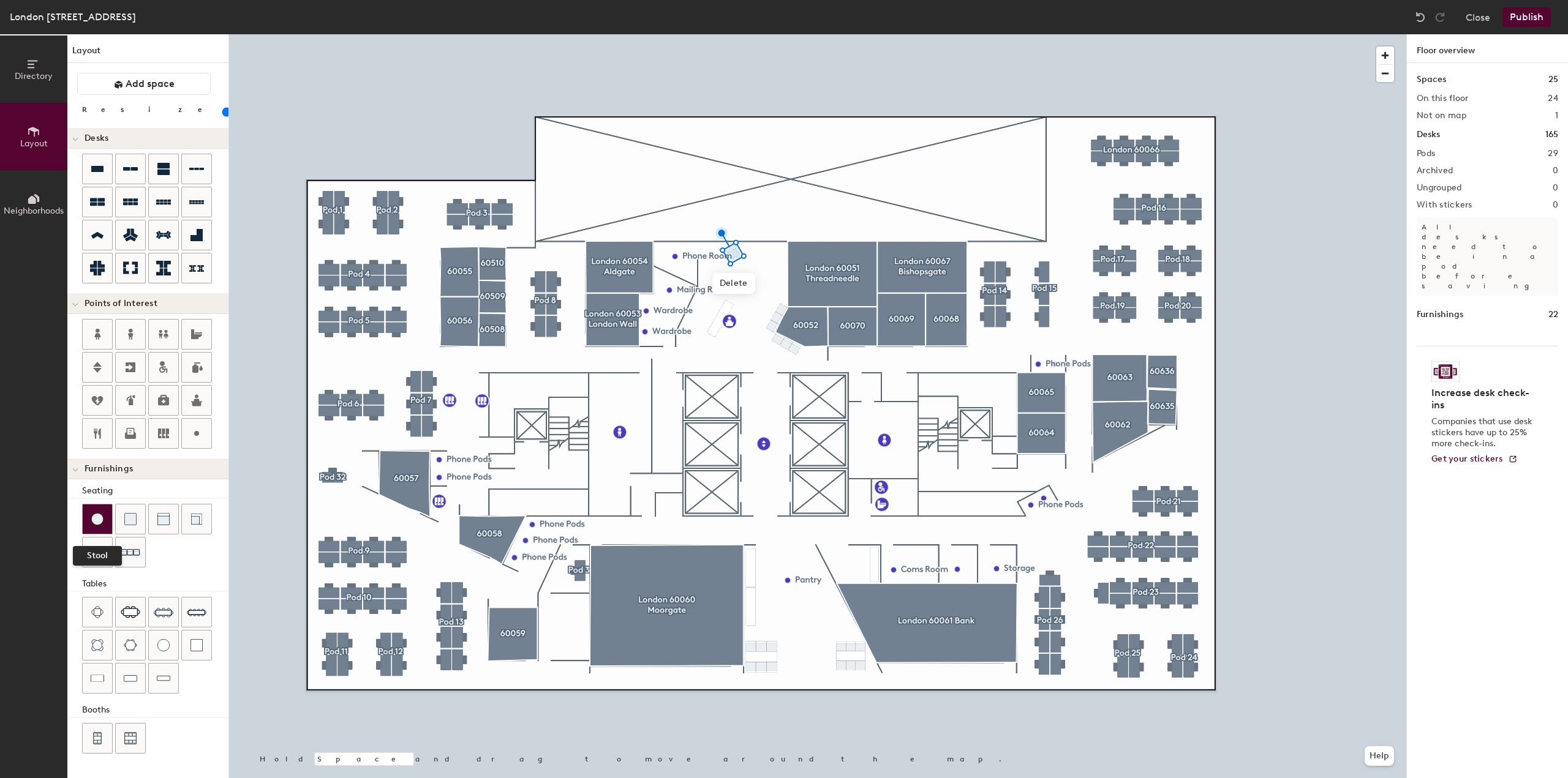
click at [97, 514] on img at bounding box center [98, 519] width 12 height 12
click at [92, 515] on img at bounding box center [98, 519] width 12 height 12
type input "20"
click at [93, 518] on img at bounding box center [98, 519] width 12 height 12
click at [95, 516] on img at bounding box center [98, 519] width 12 height 12
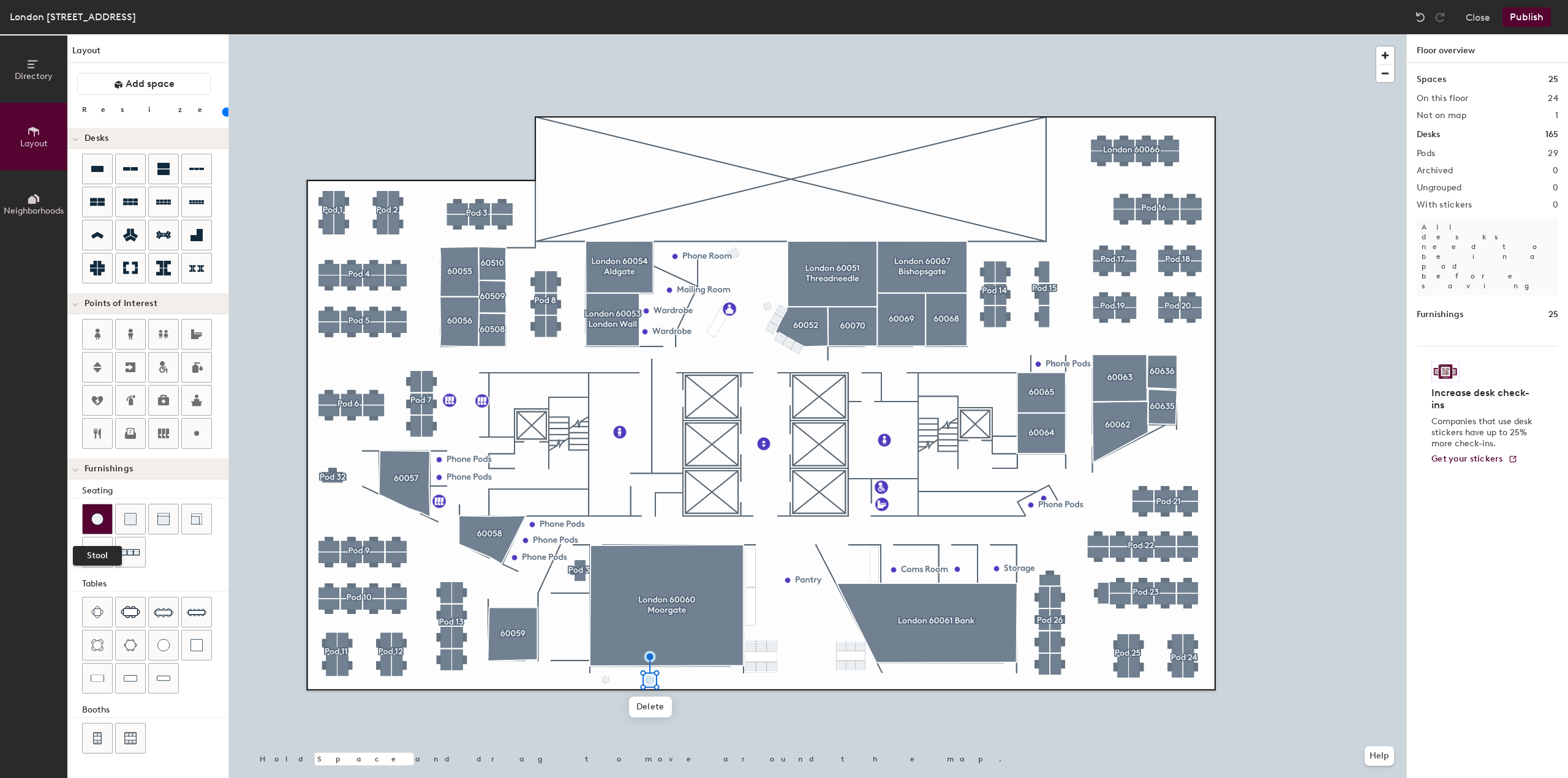
click at [95, 516] on img at bounding box center [98, 519] width 12 height 12
type input "40"
click at [197, 642] on img at bounding box center [197, 646] width 12 height 12
click at [198, 643] on img at bounding box center [197, 646] width 12 height 12
click at [203, 644] on div at bounding box center [196, 646] width 29 height 29
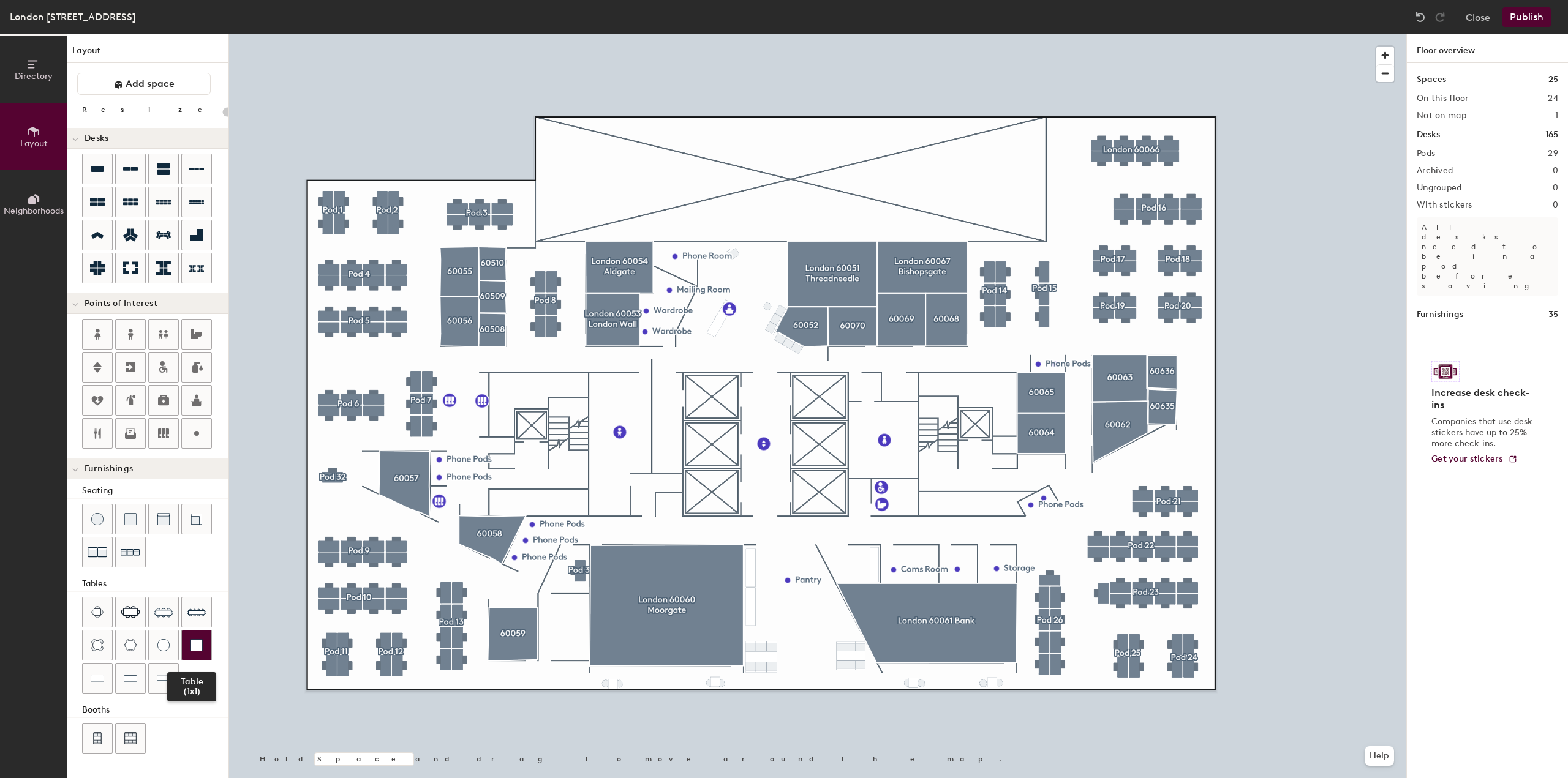
click at [193, 643] on img at bounding box center [197, 646] width 12 height 12
click at [797, 34] on div at bounding box center [817, 34] width 1177 height 0
type input "40"
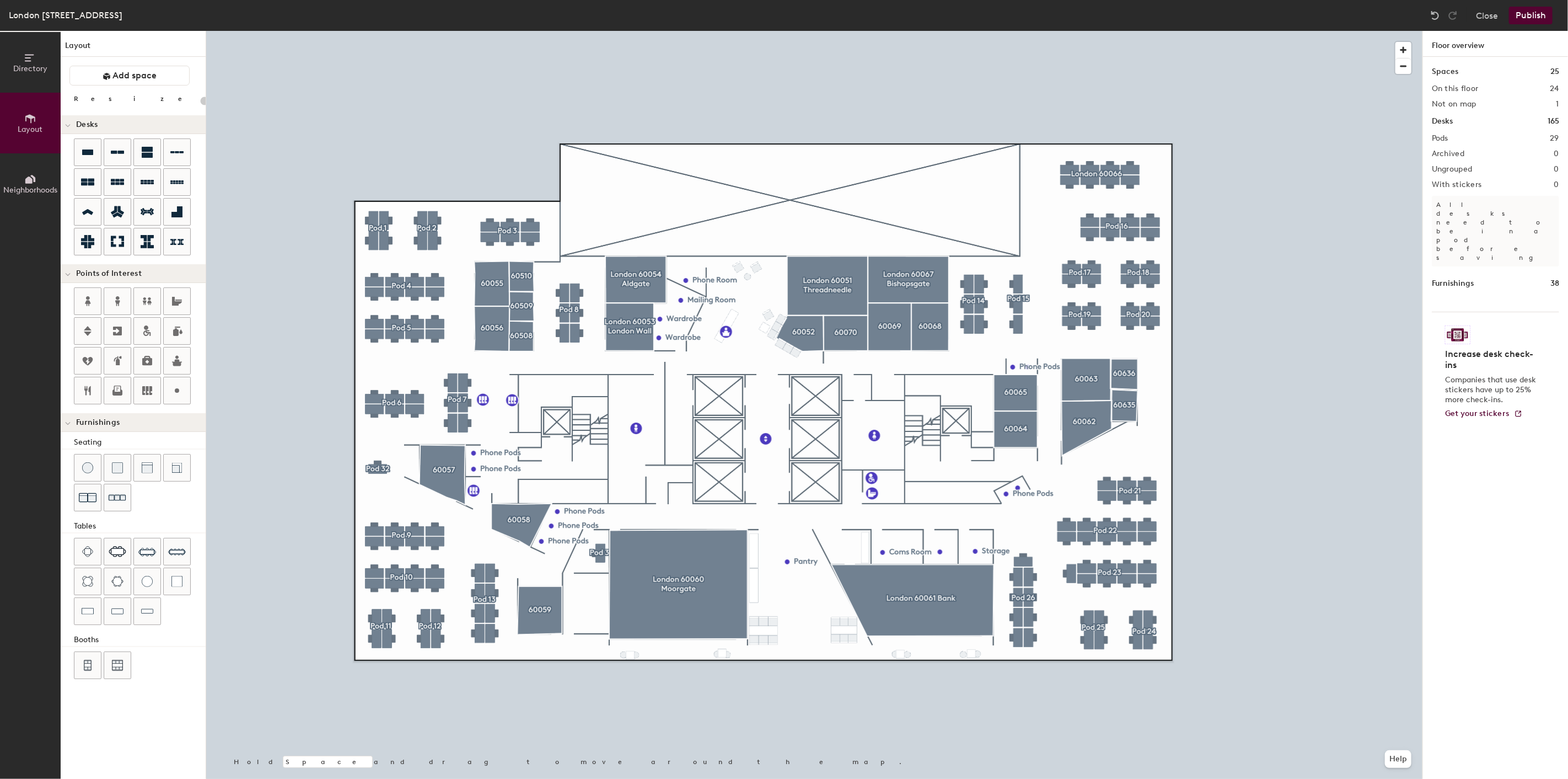
drag, startPoint x: 147, startPoint y: 388, endPoint x: 197, endPoint y: 404, distance: 52.5
click at [146, 388] on icon at bounding box center [147, 390] width 10 height 9
click at [180, 389] on icon at bounding box center [177, 390] width 13 height 13
type input "20"
type input "Green Room"
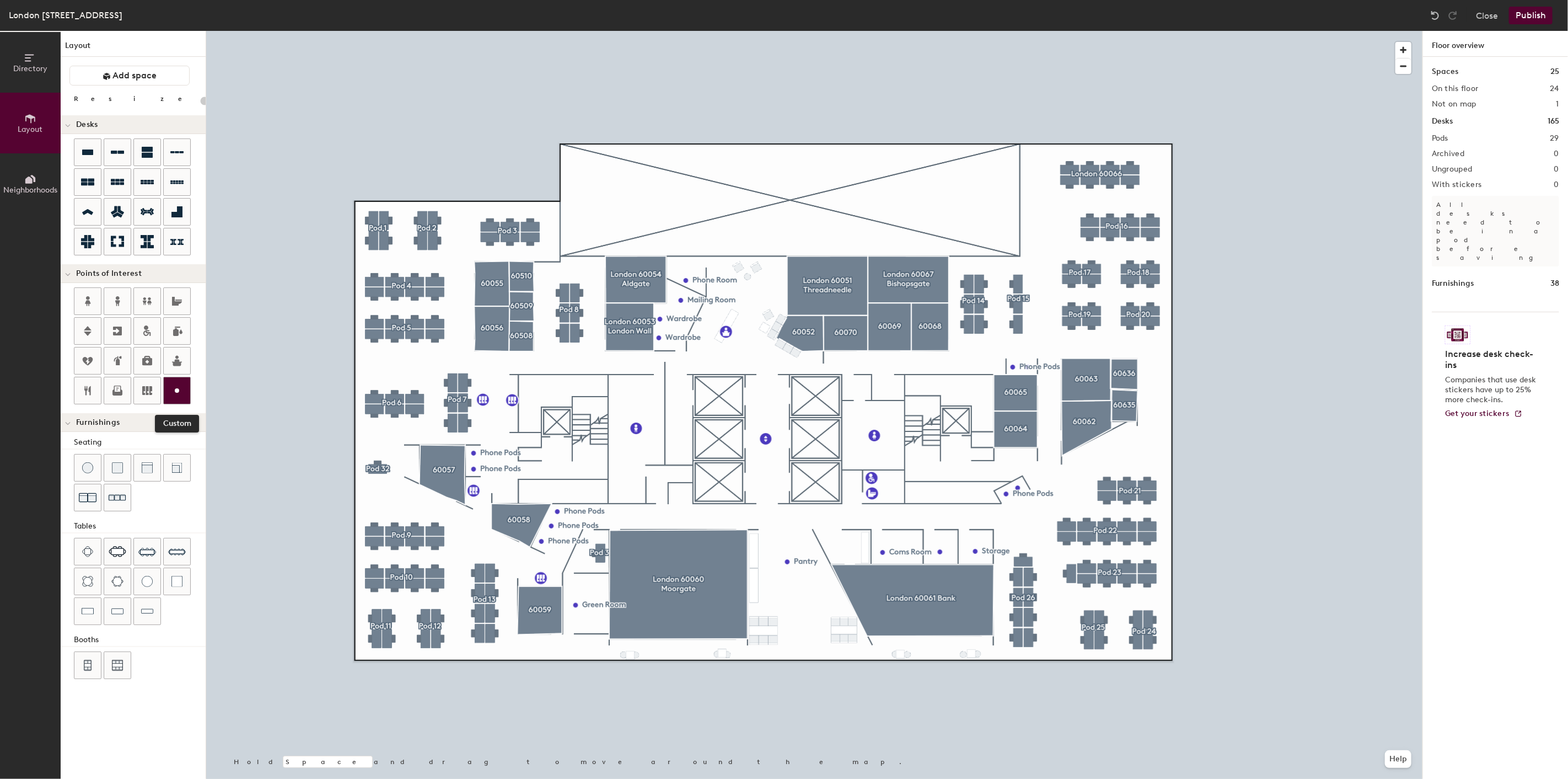
click at [178, 389] on icon at bounding box center [177, 390] width 13 height 13
type input "20"
type input "Recording Room"
type input "20"
click at [177, 180] on icon at bounding box center [177, 182] width 13 height 13
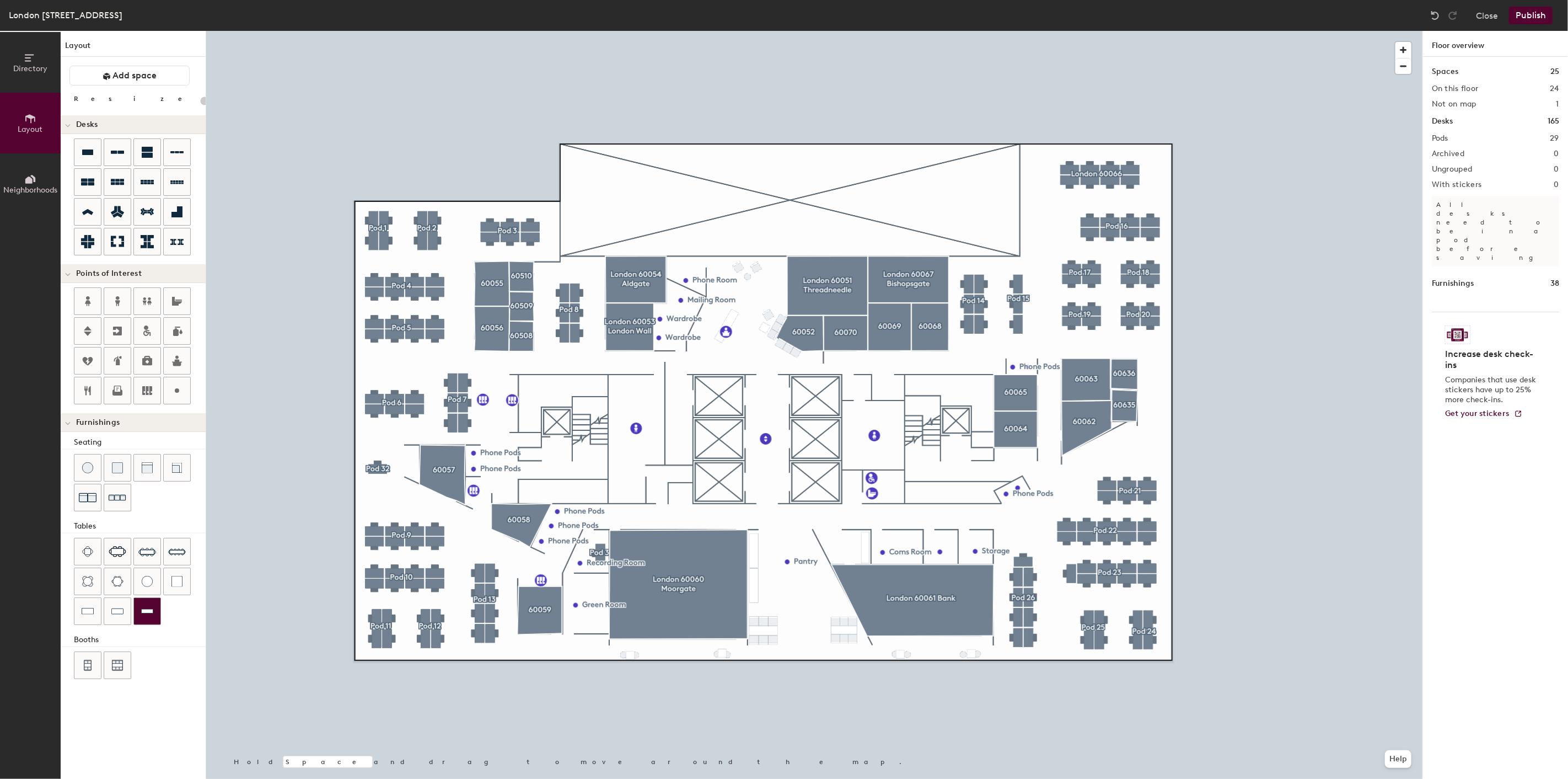
click at [144, 610] on img at bounding box center [147, 612] width 12 height 11
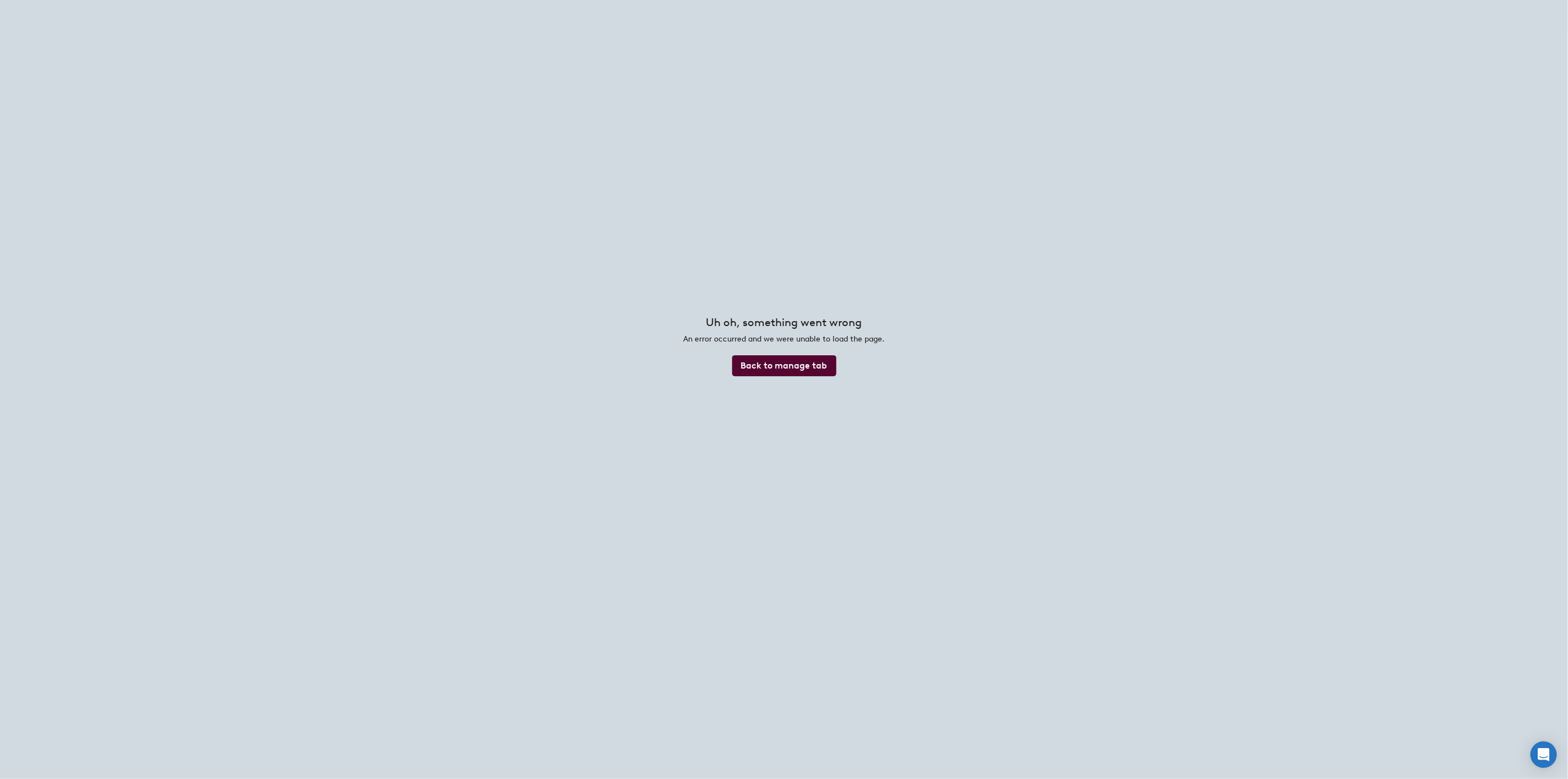
click at [800, 365] on button "Back to manage tab" at bounding box center [784, 366] width 104 height 21
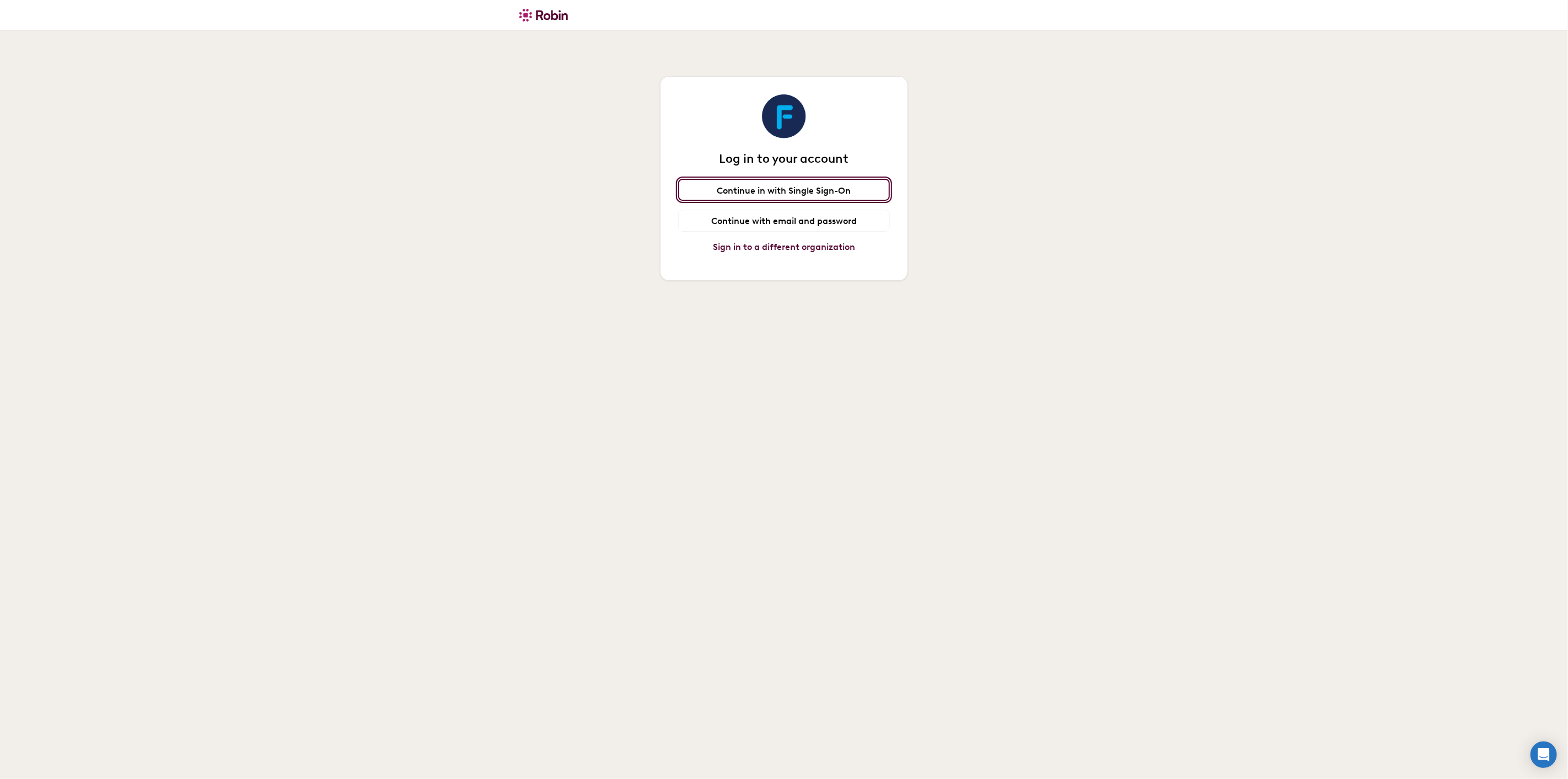
click at [787, 187] on span "Continue in with Single Sign-On" at bounding box center [784, 191] width 134 height 11
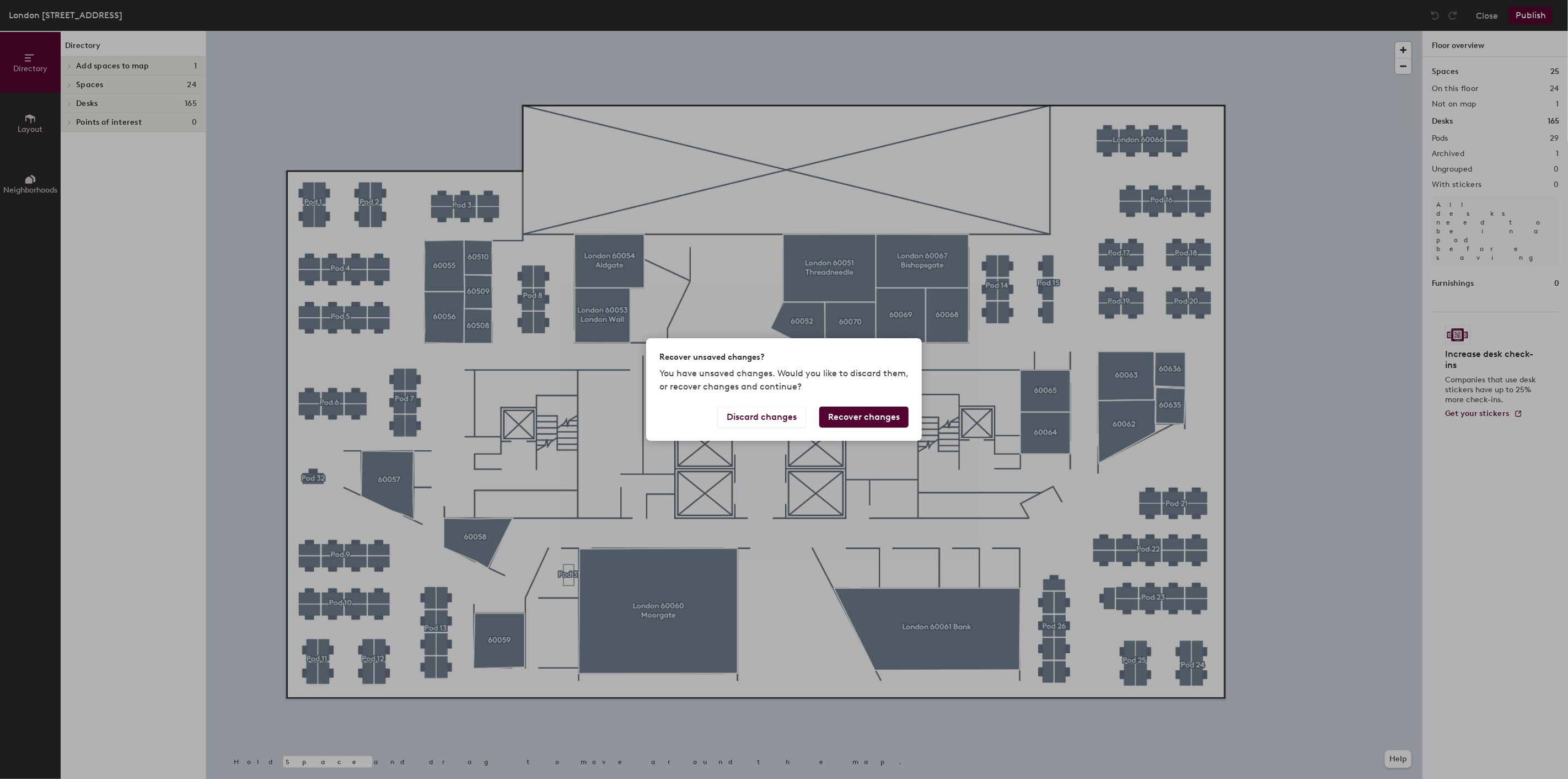
click at [861, 415] on button "Recover changes" at bounding box center [864, 417] width 89 height 21
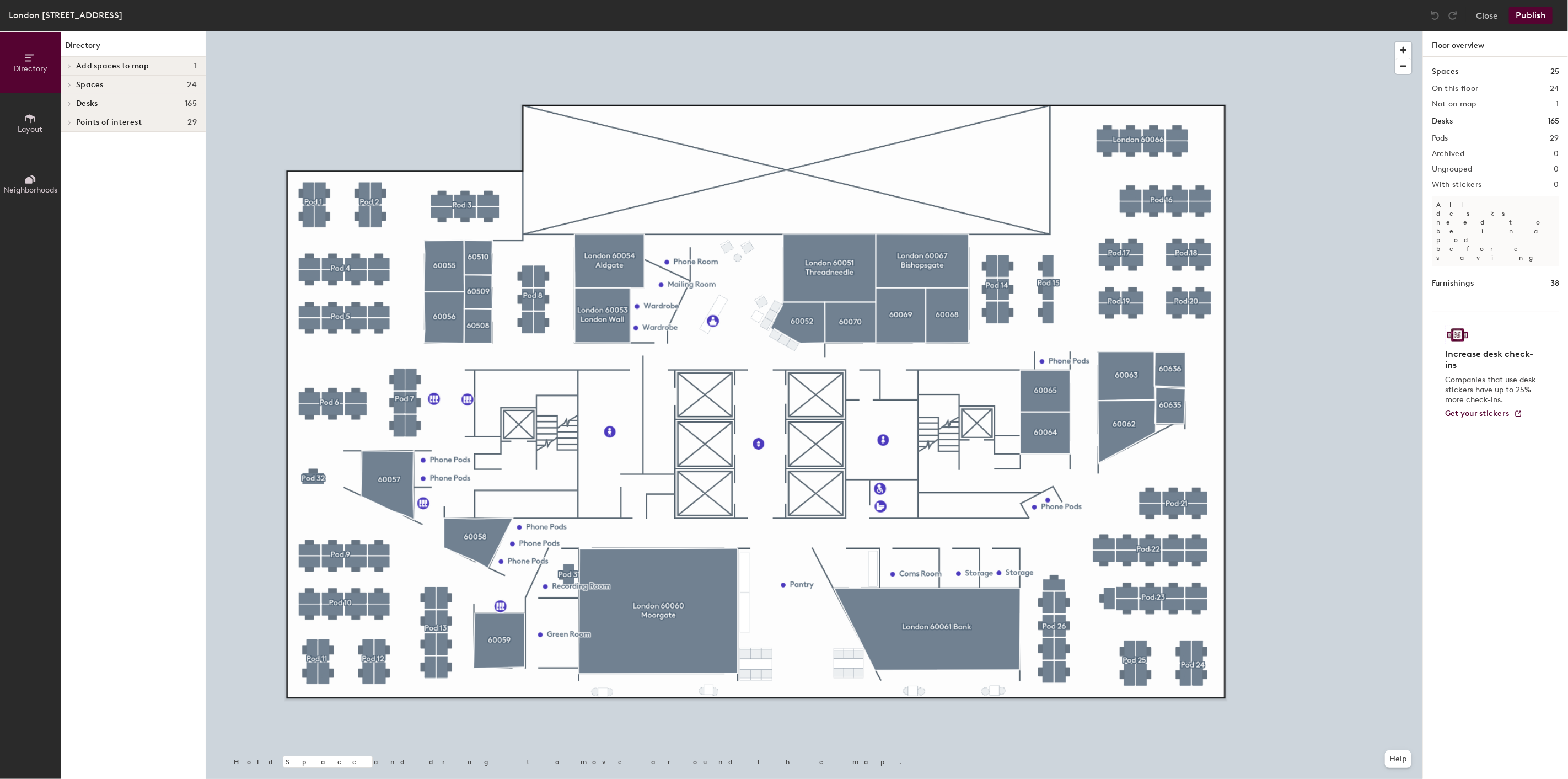
click at [1531, 15] on button "Publish" at bounding box center [1531, 16] width 44 height 17
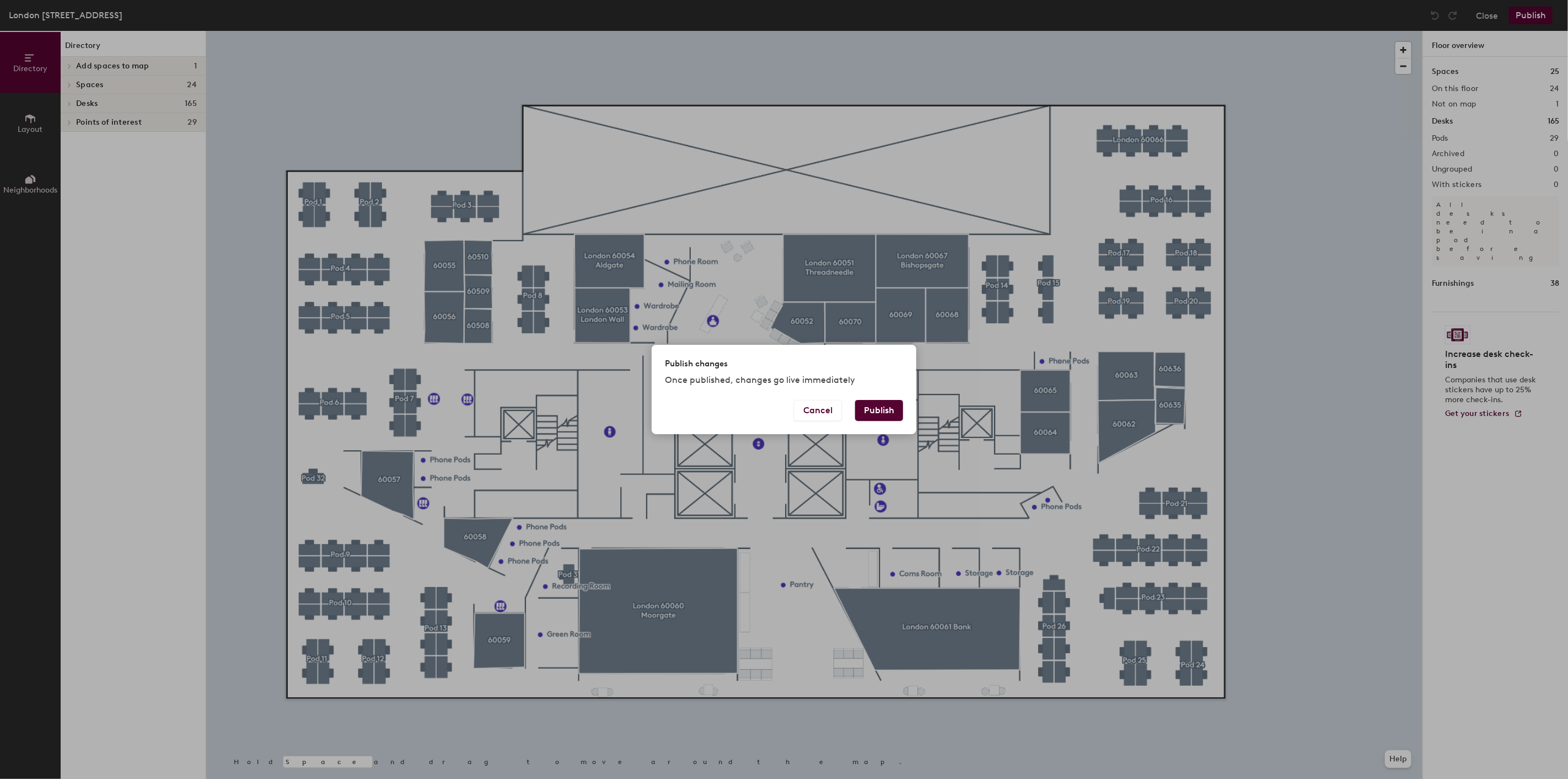
click at [880, 407] on button "Publish" at bounding box center [879, 410] width 48 height 21
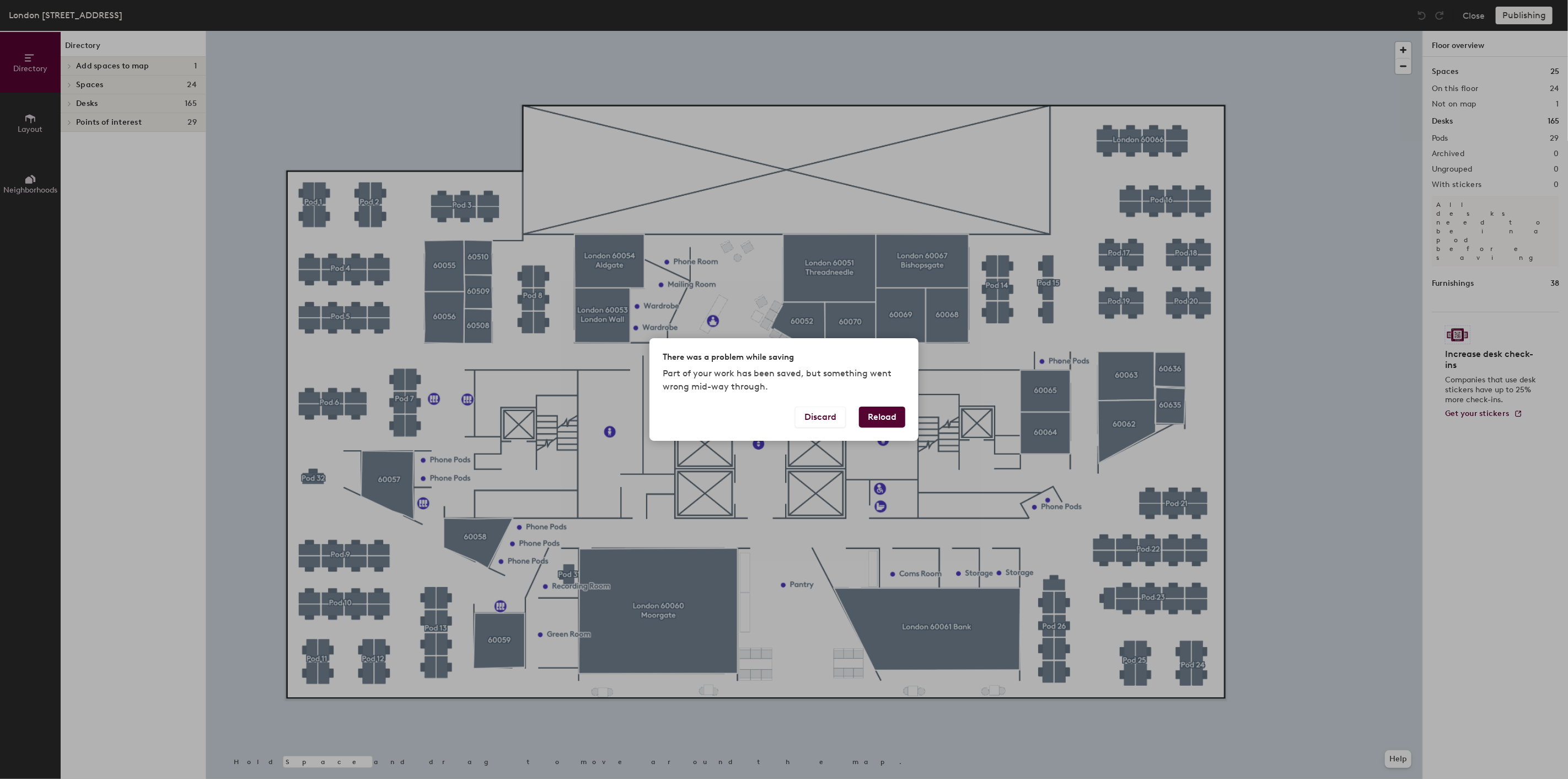
click at [884, 417] on button "Reload" at bounding box center [882, 417] width 46 height 21
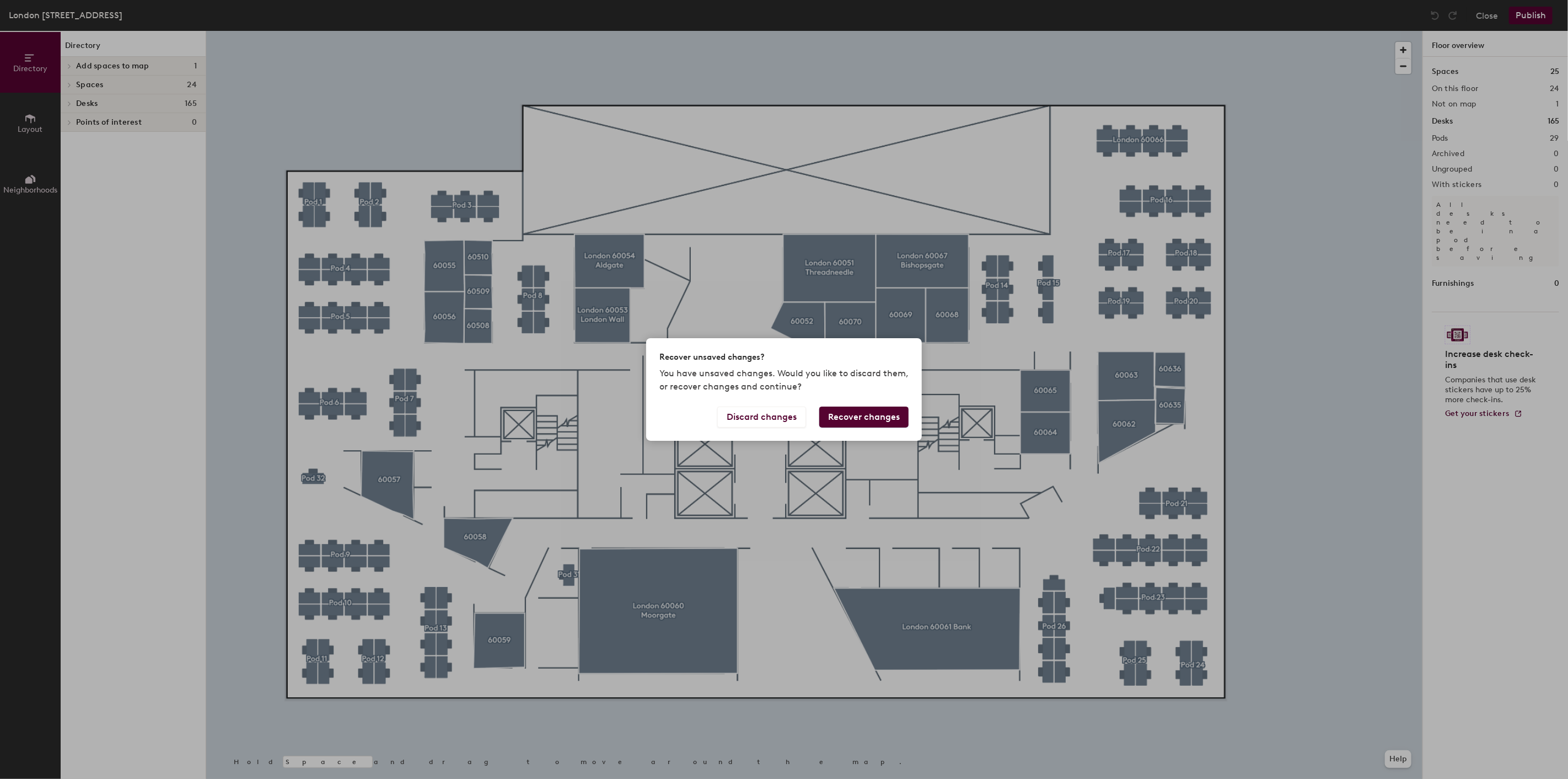
click at [862, 417] on button "Recover changes" at bounding box center [864, 417] width 89 height 21
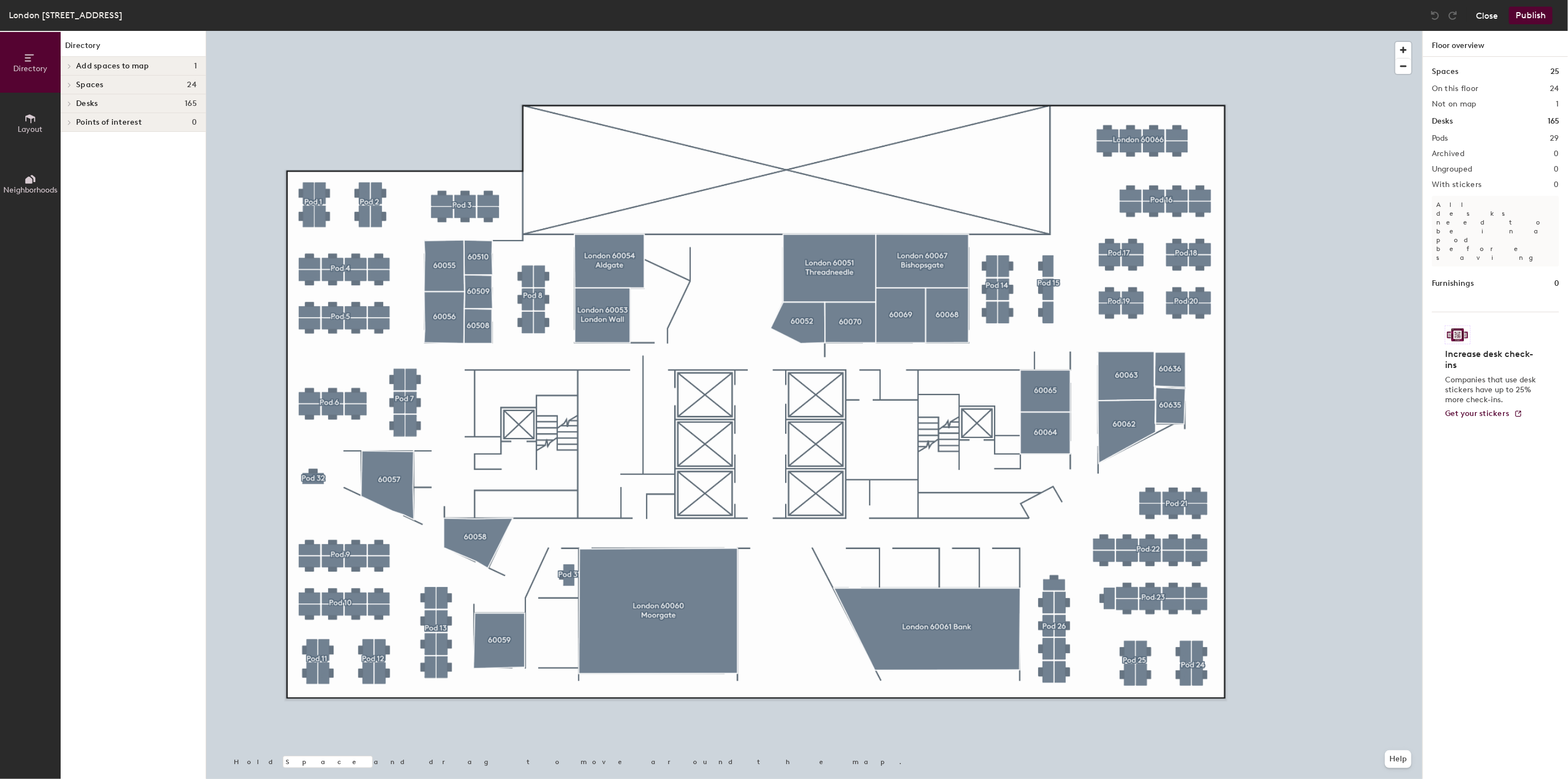
click at [1485, 14] on button "Close" at bounding box center [1487, 16] width 22 height 17
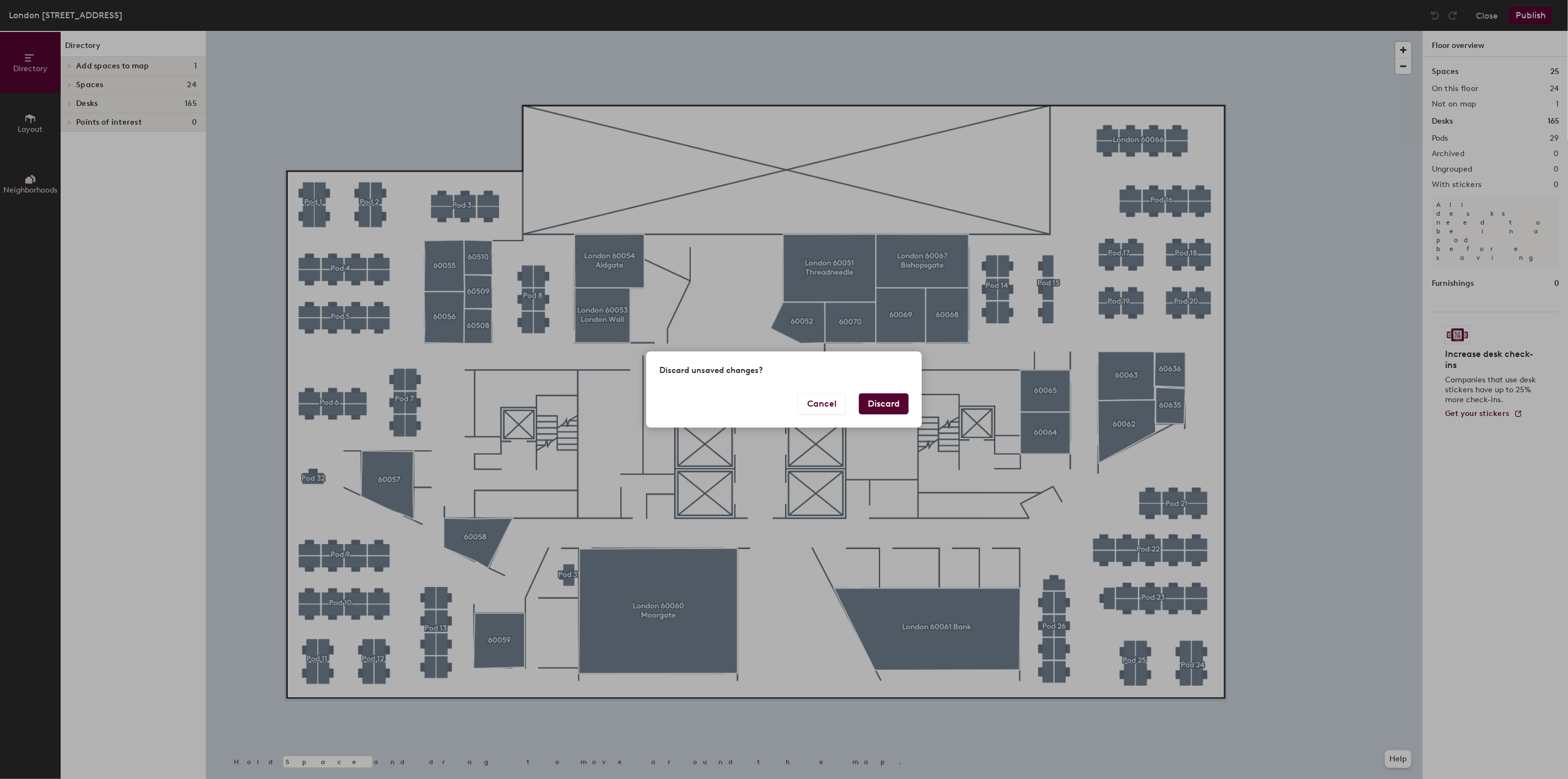
click at [892, 400] on button "Discard" at bounding box center [884, 404] width 49 height 21
